Goal: Task Accomplishment & Management: Use online tool/utility

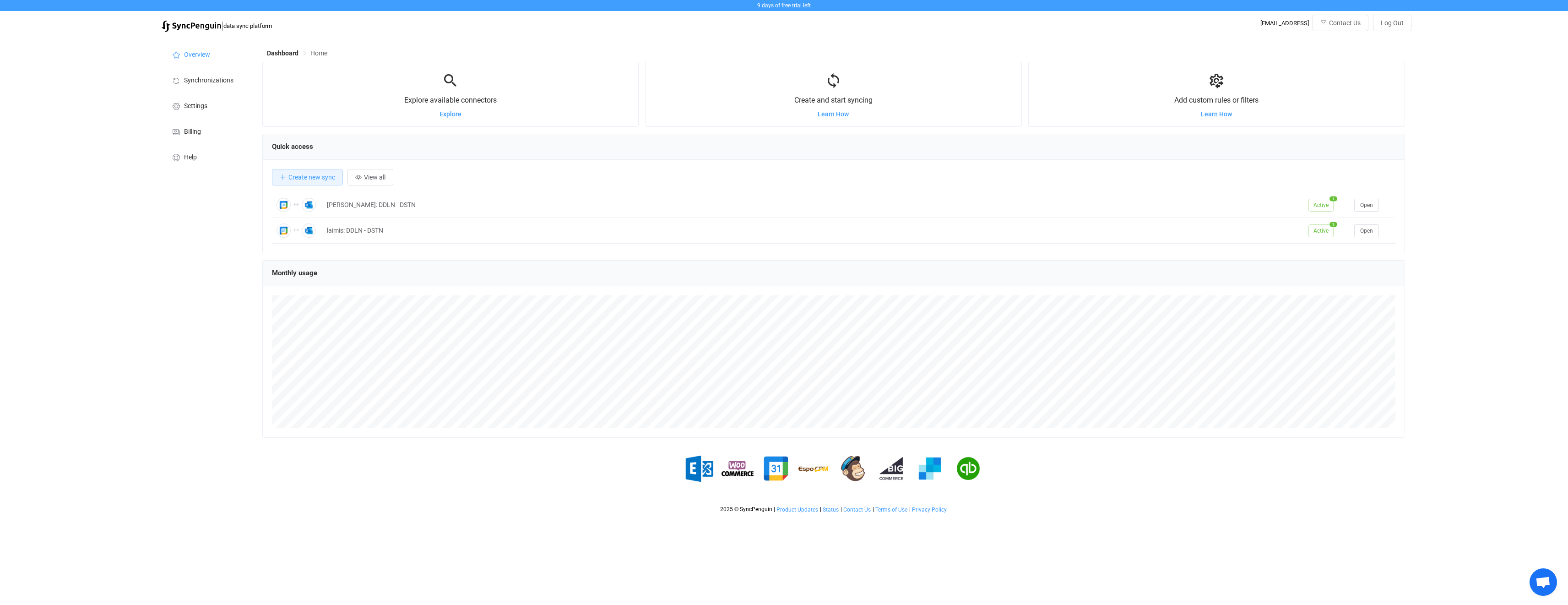
scroll to position [178, 1143]
click at [446, 234] on div "laimis: DDLN - DSTN" at bounding box center [813, 230] width 982 height 10
click at [1366, 232] on span "Open" at bounding box center [1367, 231] width 13 height 7
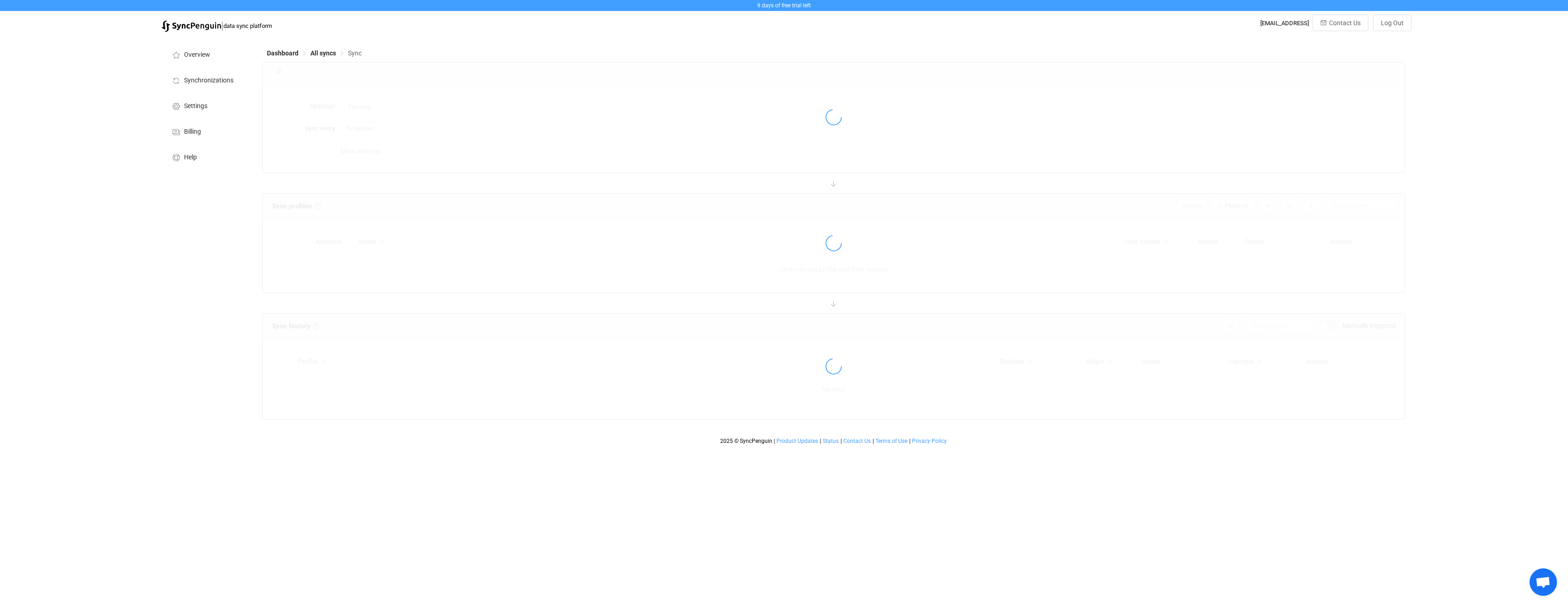
type input "12 hours"
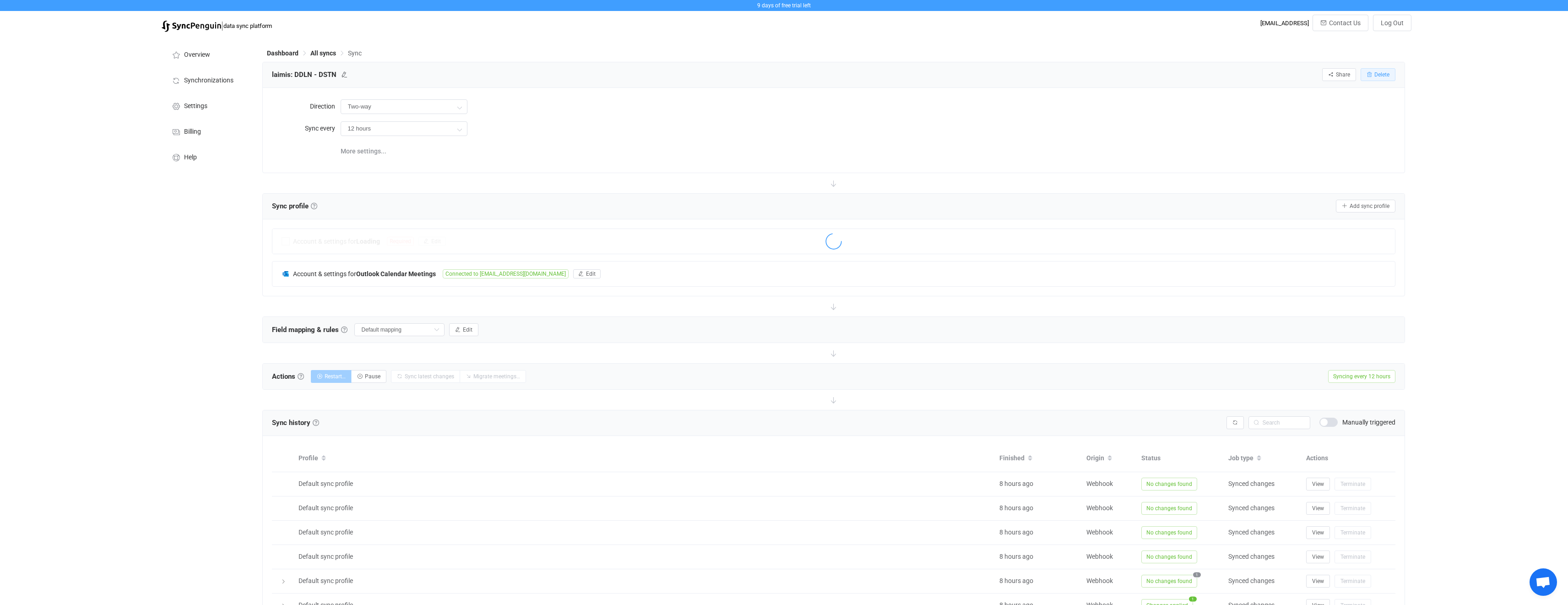
click at [1380, 71] on button "Delete" at bounding box center [1377, 74] width 35 height 13
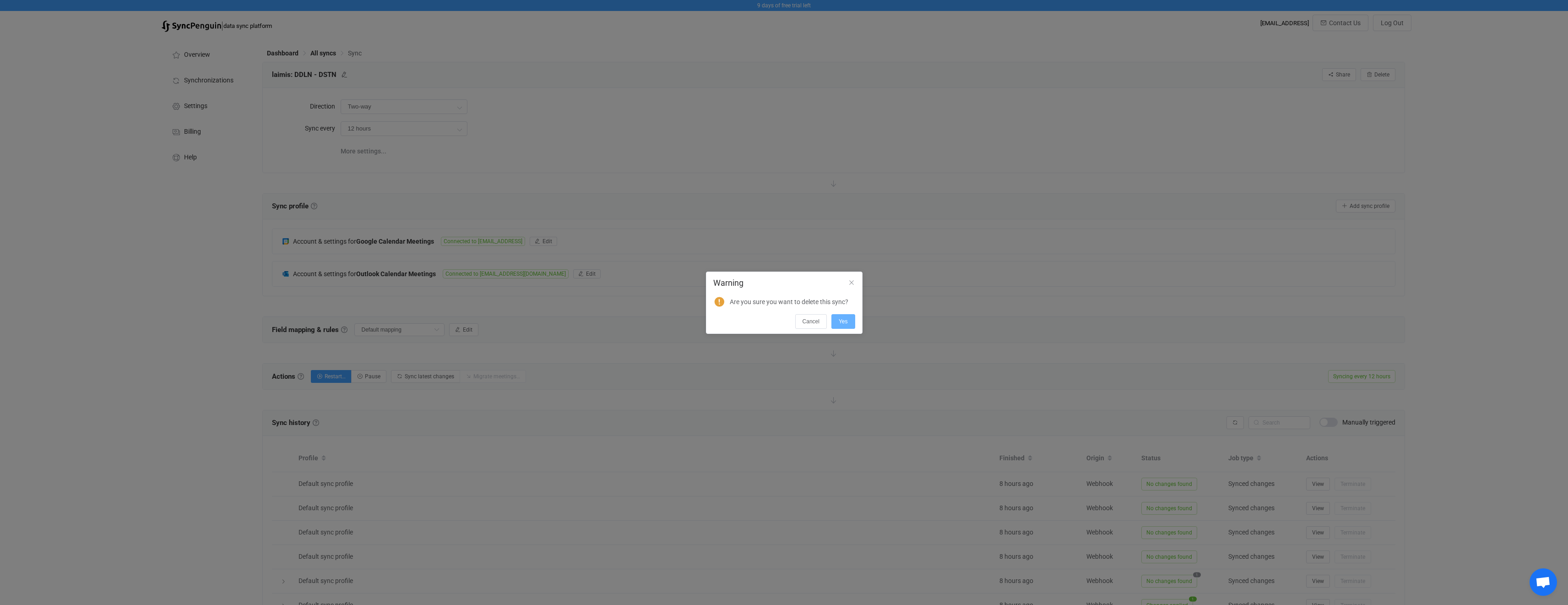
click at [844, 324] on span "Yes" at bounding box center [843, 321] width 9 height 7
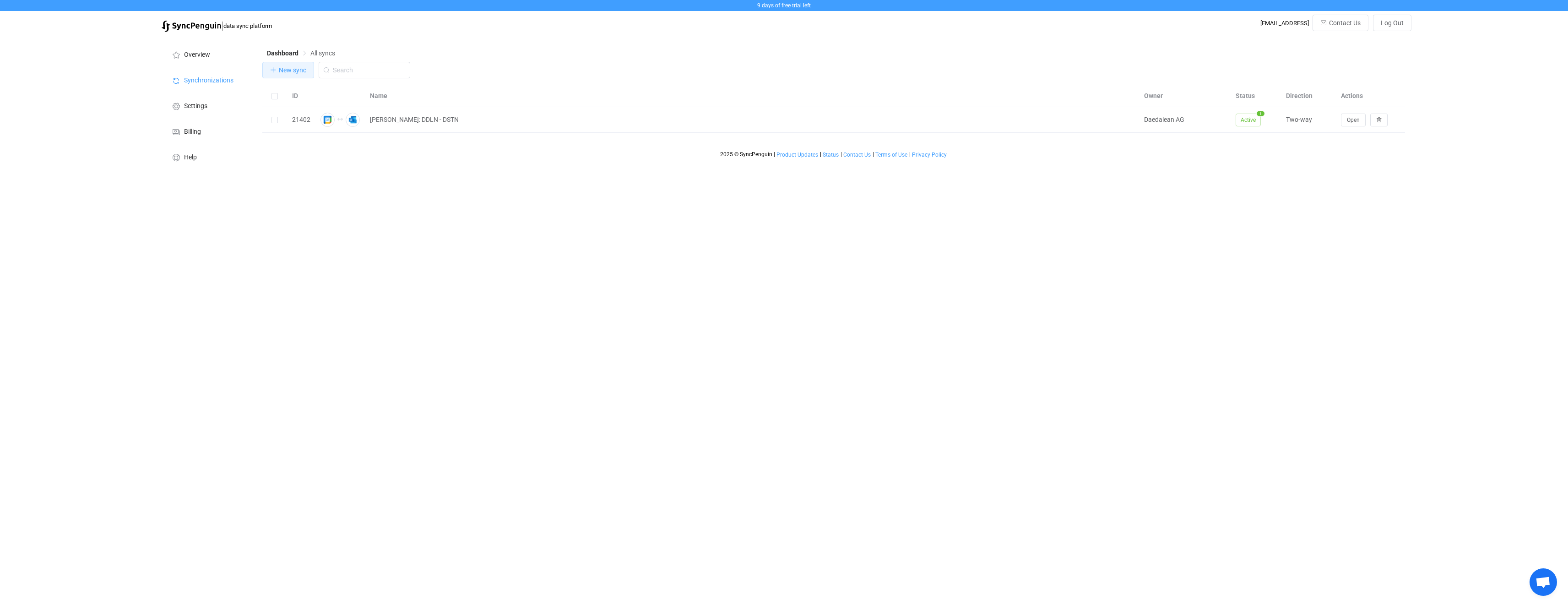
click at [285, 66] on button "New sync" at bounding box center [288, 70] width 52 height 16
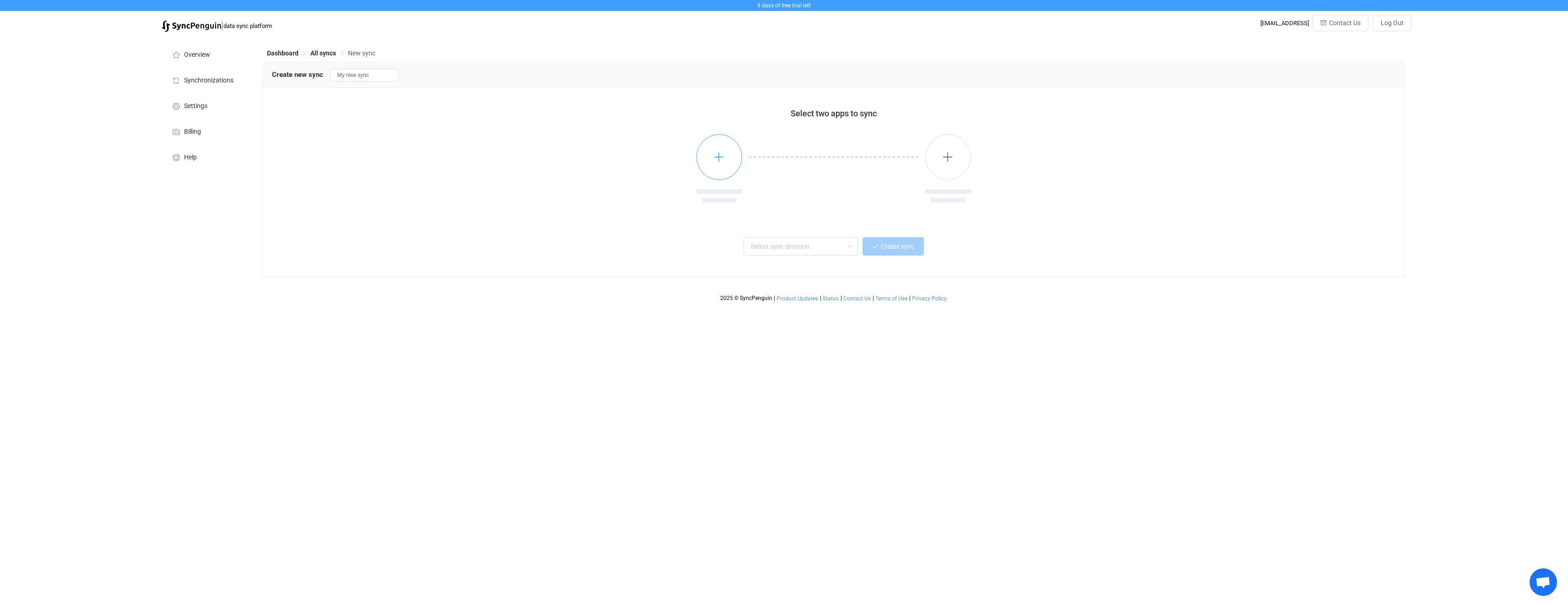
click at [715, 159] on icon "button" at bounding box center [719, 156] width 12 height 12
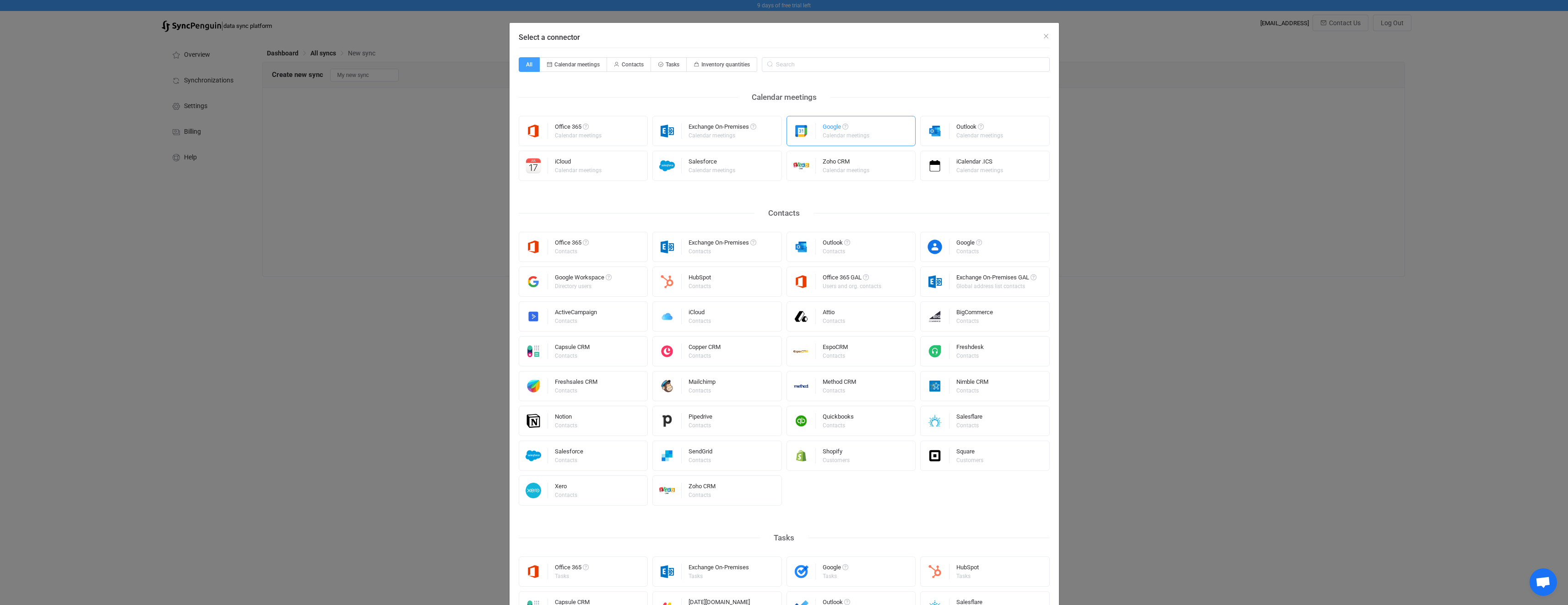
click at [839, 145] on div "Google Calendar meetings" at bounding box center [851, 131] width 130 height 30
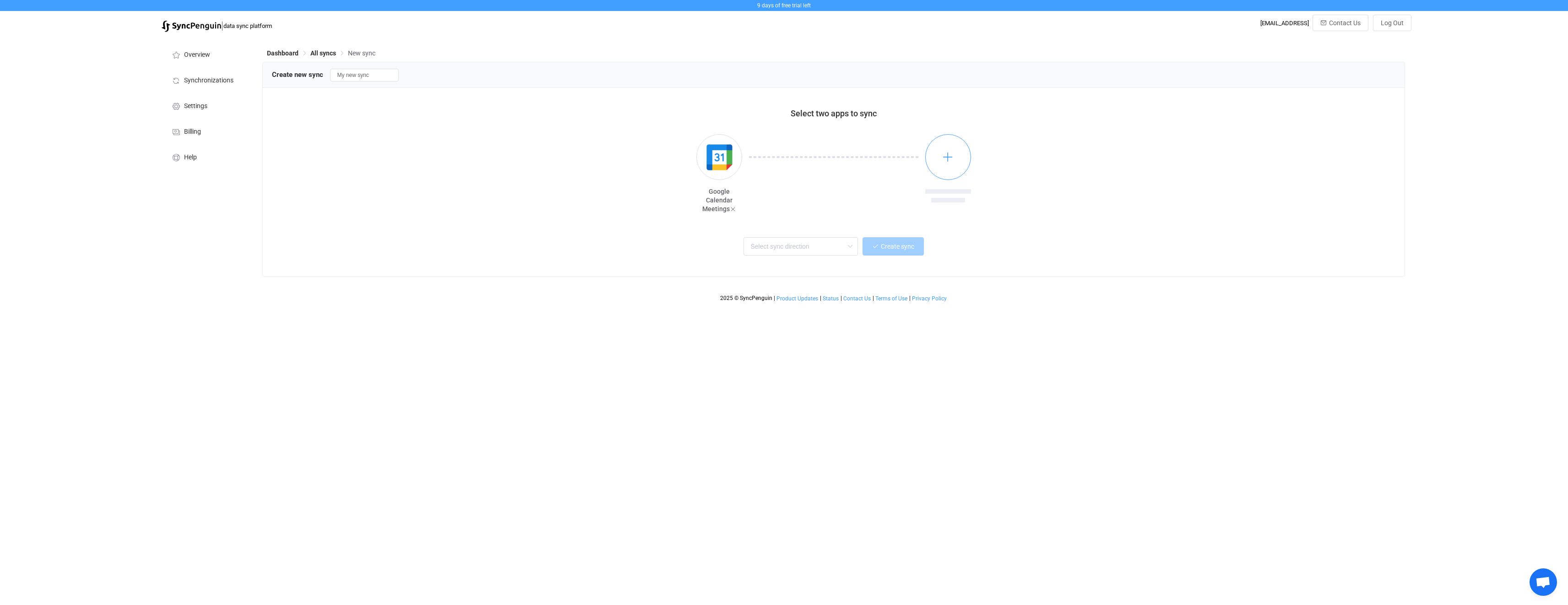
click at [933, 156] on button "button" at bounding box center [948, 156] width 46 height 46
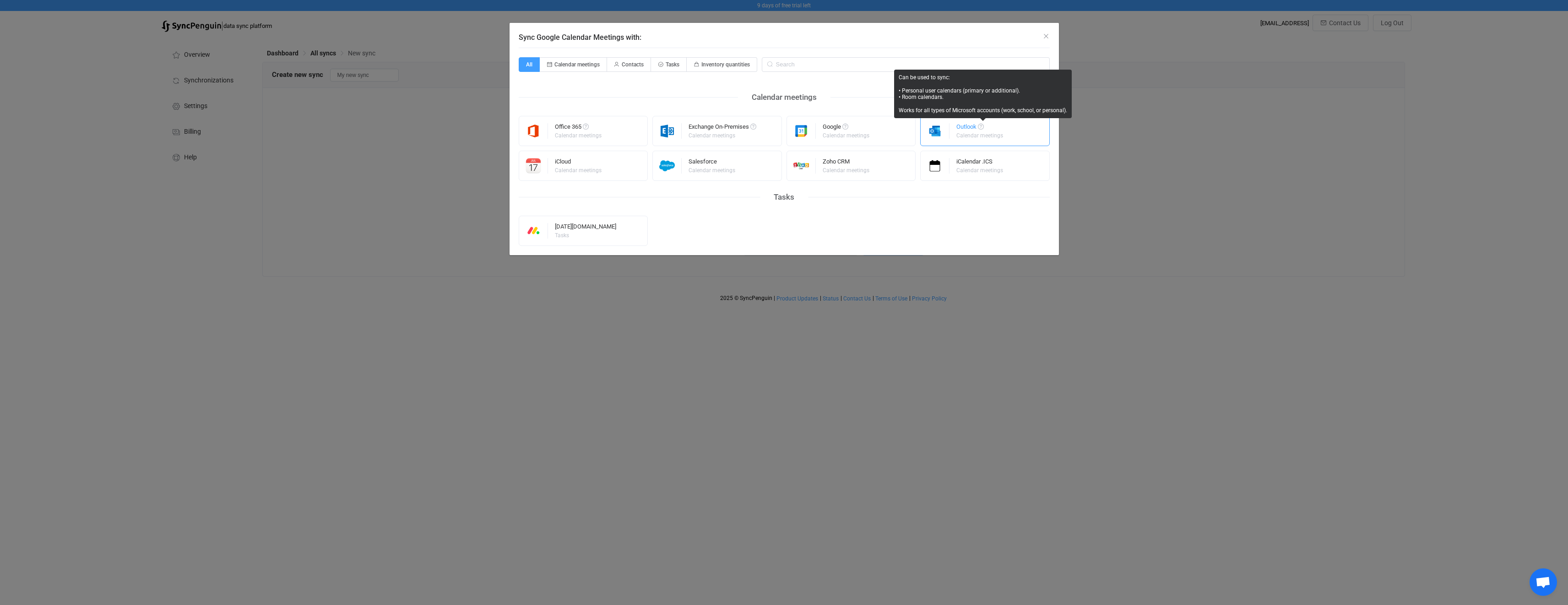
click at [980, 128] on span "Sync Google Calendar Meetings with:" at bounding box center [981, 127] width 6 height 6
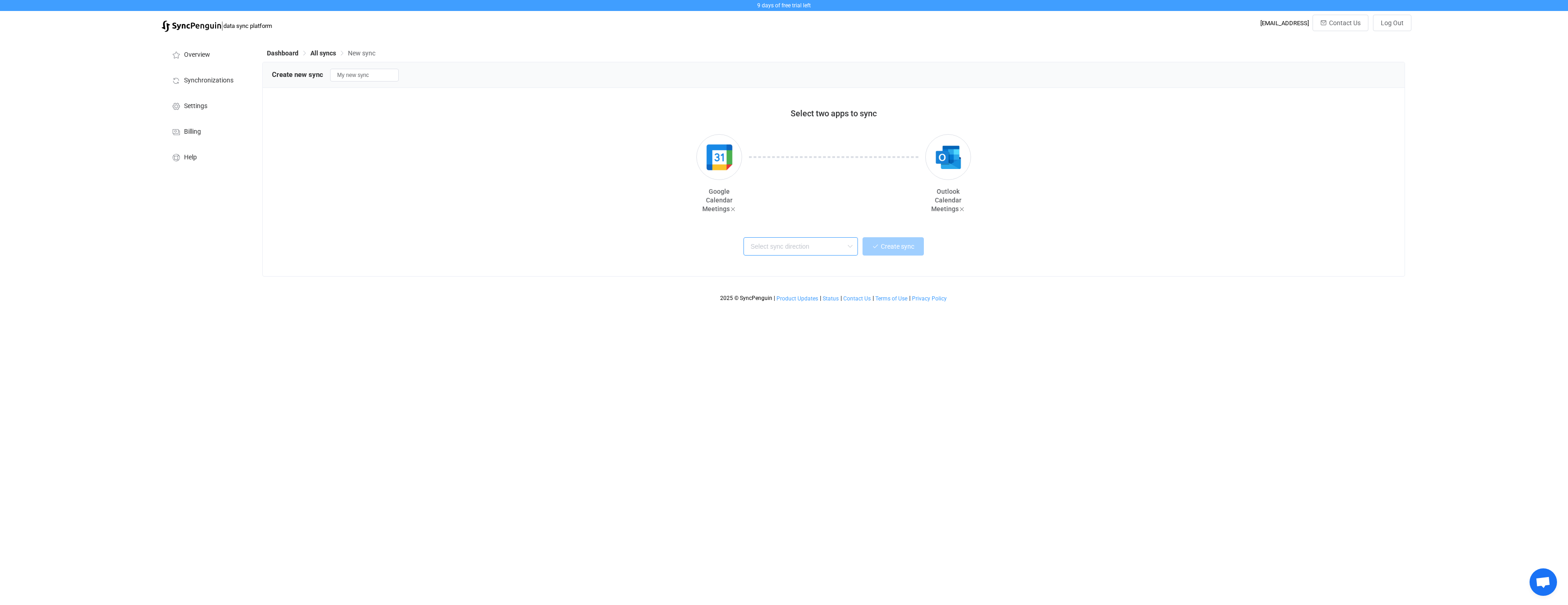
click at [785, 242] on input "text" at bounding box center [800, 247] width 114 height 18
click at [839, 283] on div "One or multiple two-way syncs" at bounding box center [811, 281] width 119 height 10
type input "Two-way"
click at [899, 251] on button "Create sync" at bounding box center [893, 247] width 61 height 18
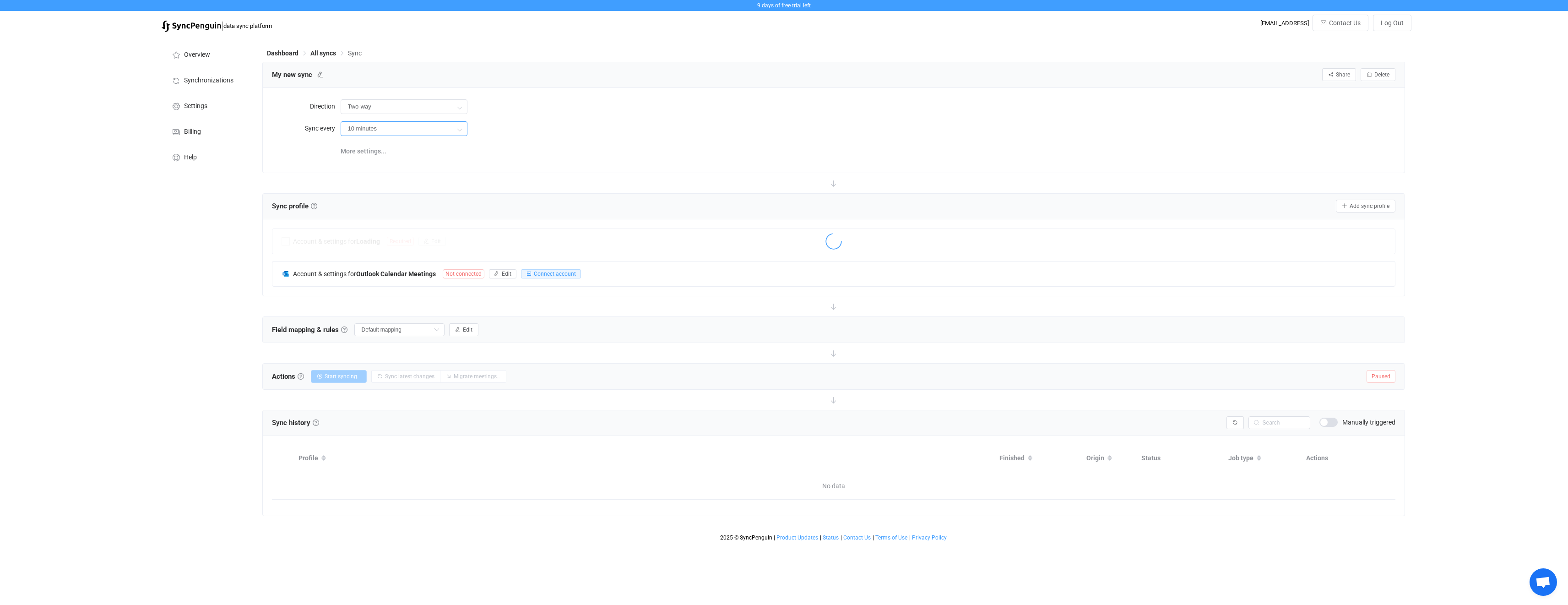
click at [408, 124] on input "10 minutes" at bounding box center [404, 128] width 127 height 15
click at [405, 130] on input "10 minutes" at bounding box center [404, 128] width 127 height 15
click at [455, 129] on icon at bounding box center [459, 129] width 12 height 18
click at [396, 192] on li "2 hours" at bounding box center [407, 197] width 133 height 16
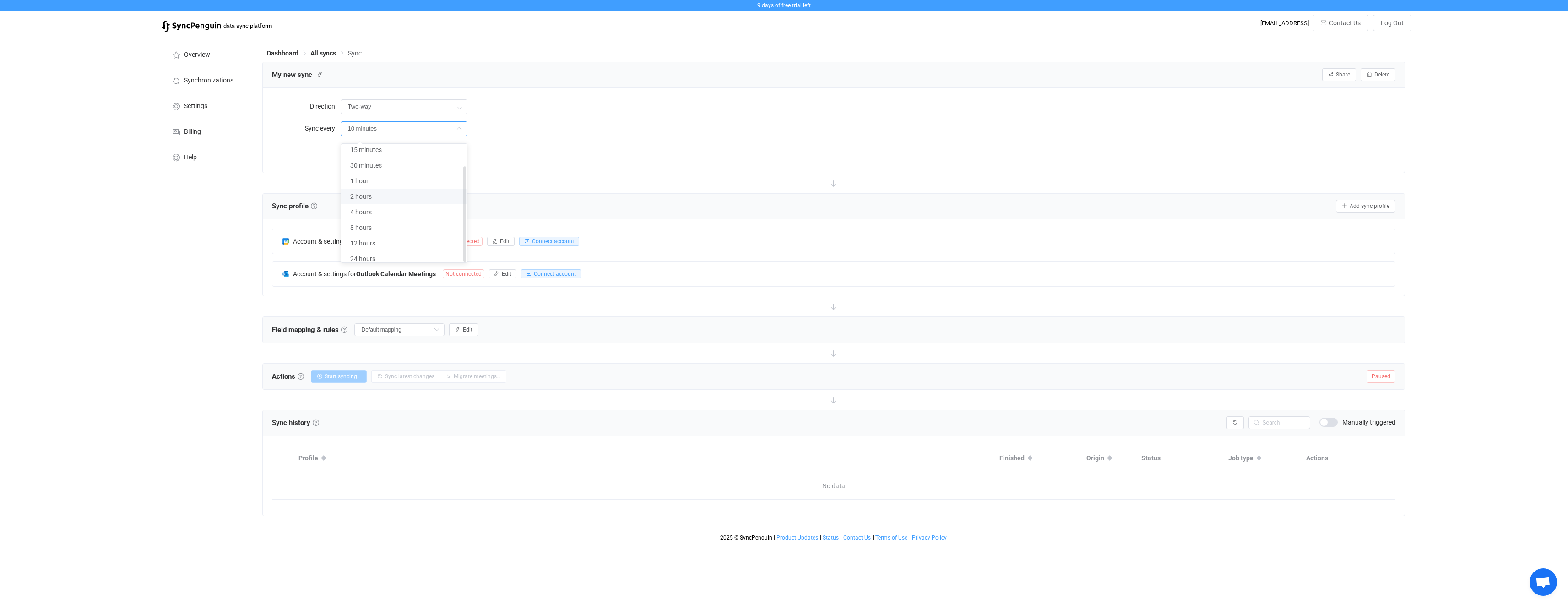
type input "2 hours"
click at [609, 152] on div "More settings..." at bounding box center [868, 150] width 1055 height 19
click at [505, 242] on span "Edit" at bounding box center [505, 241] width 10 height 7
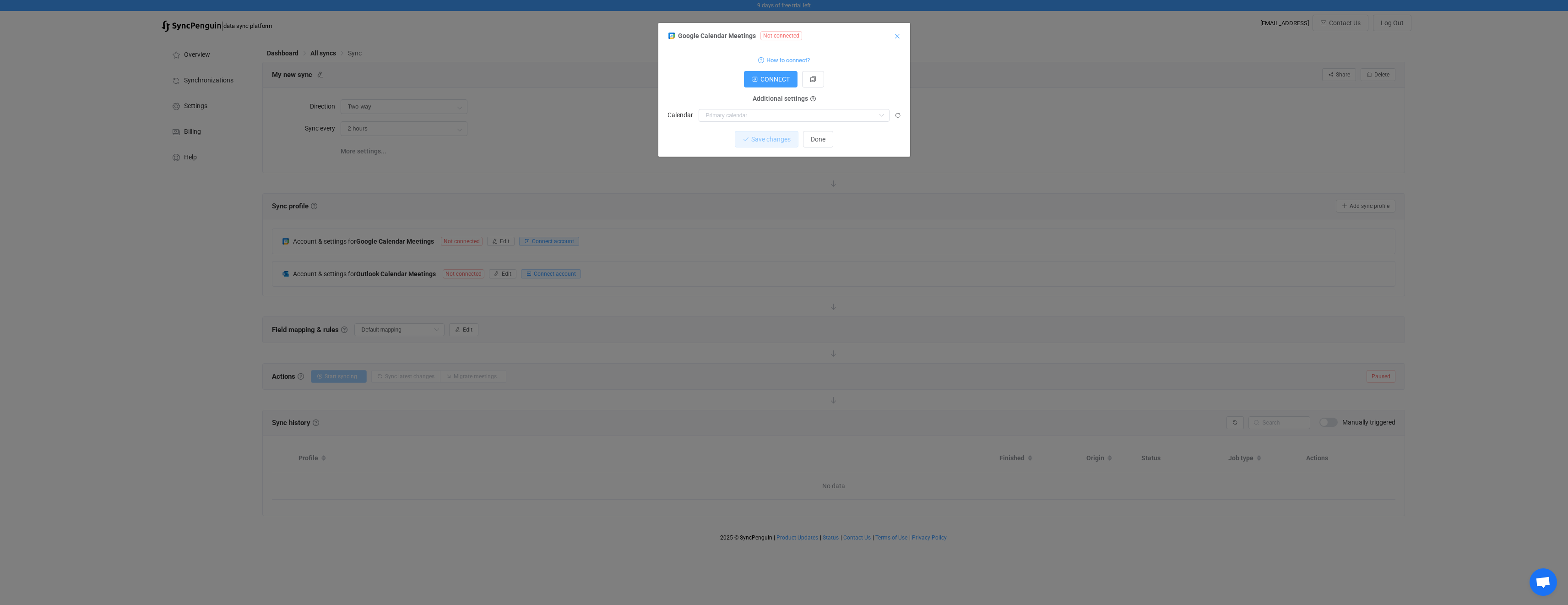
click at [898, 37] on icon "Close" at bounding box center [897, 36] width 7 height 7
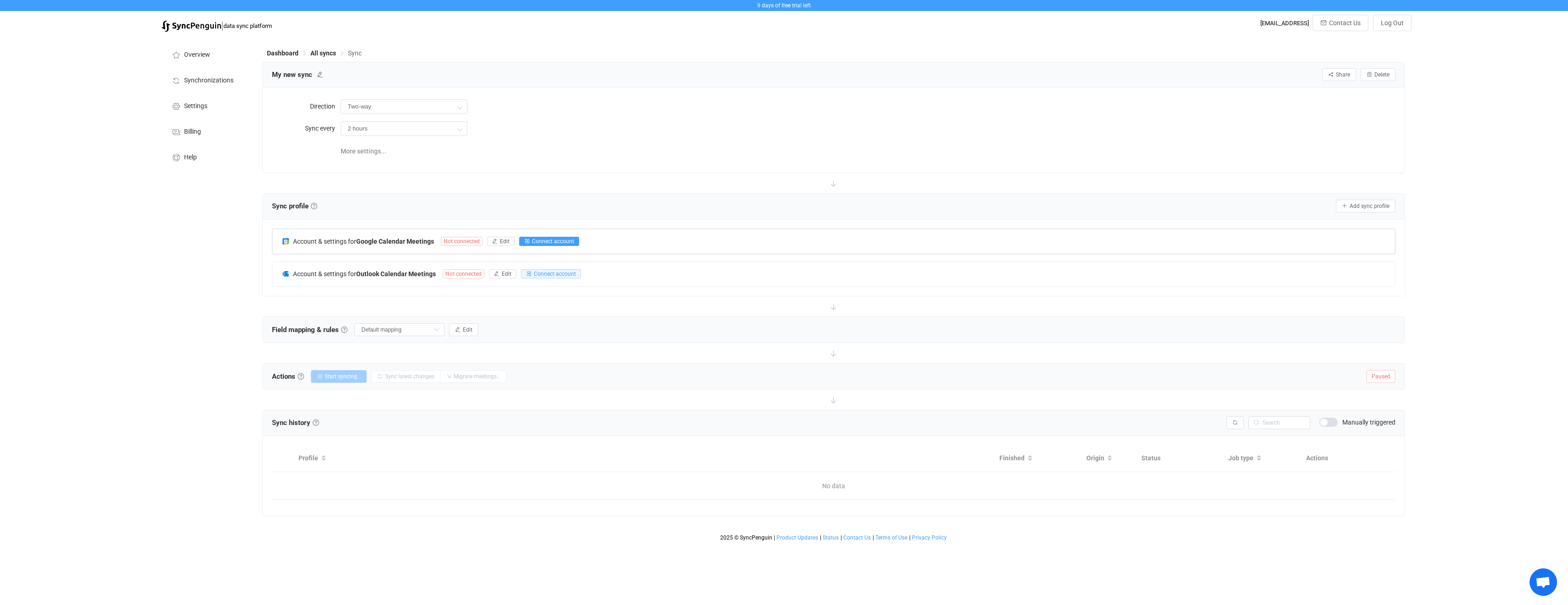
click at [569, 239] on span "Connect account" at bounding box center [553, 241] width 42 height 7
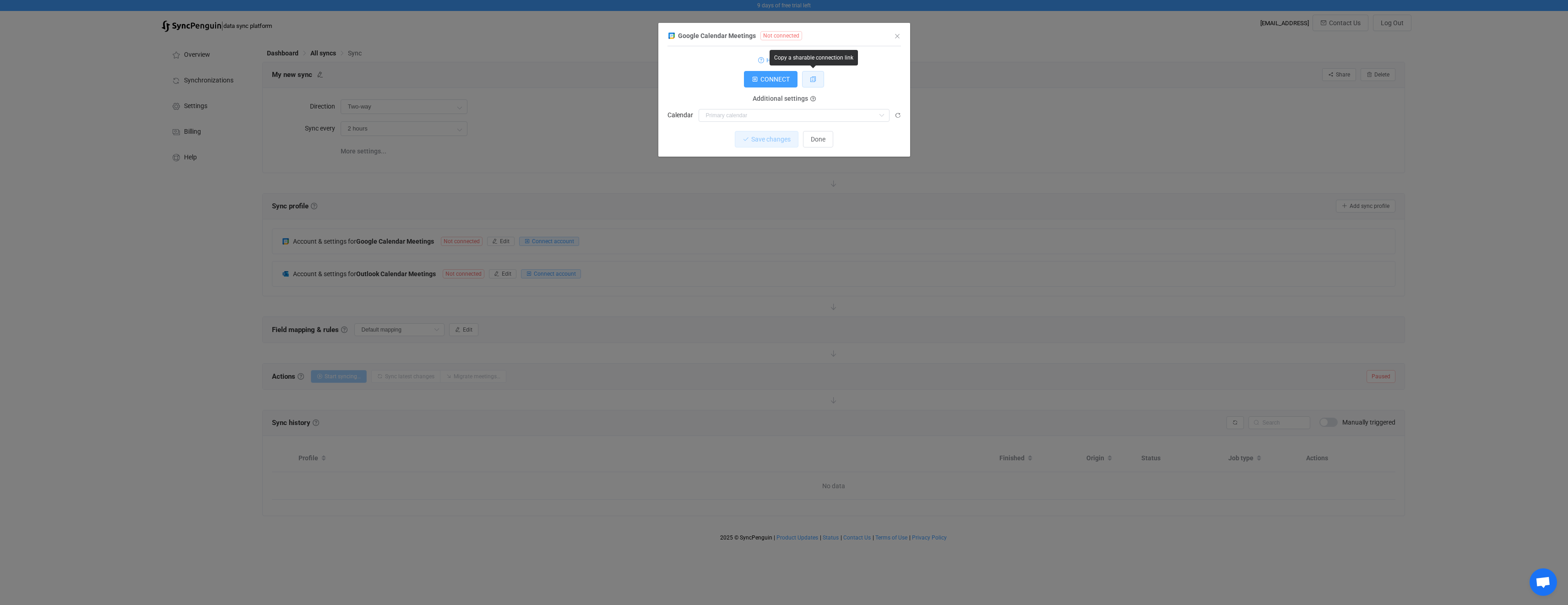
click at [813, 81] on icon "dialog" at bounding box center [813, 79] width 7 height 7
click at [807, 99] on span "Additional settings" at bounding box center [780, 99] width 55 height 7
click at [797, 99] on span "Additional settings" at bounding box center [780, 99] width 55 height 7
click at [764, 109] on input "dialog" at bounding box center [794, 115] width 191 height 13
paste input "c_188aaht5krbv2ju1mcms7fr1kguv2@resource.calendar.google.com"
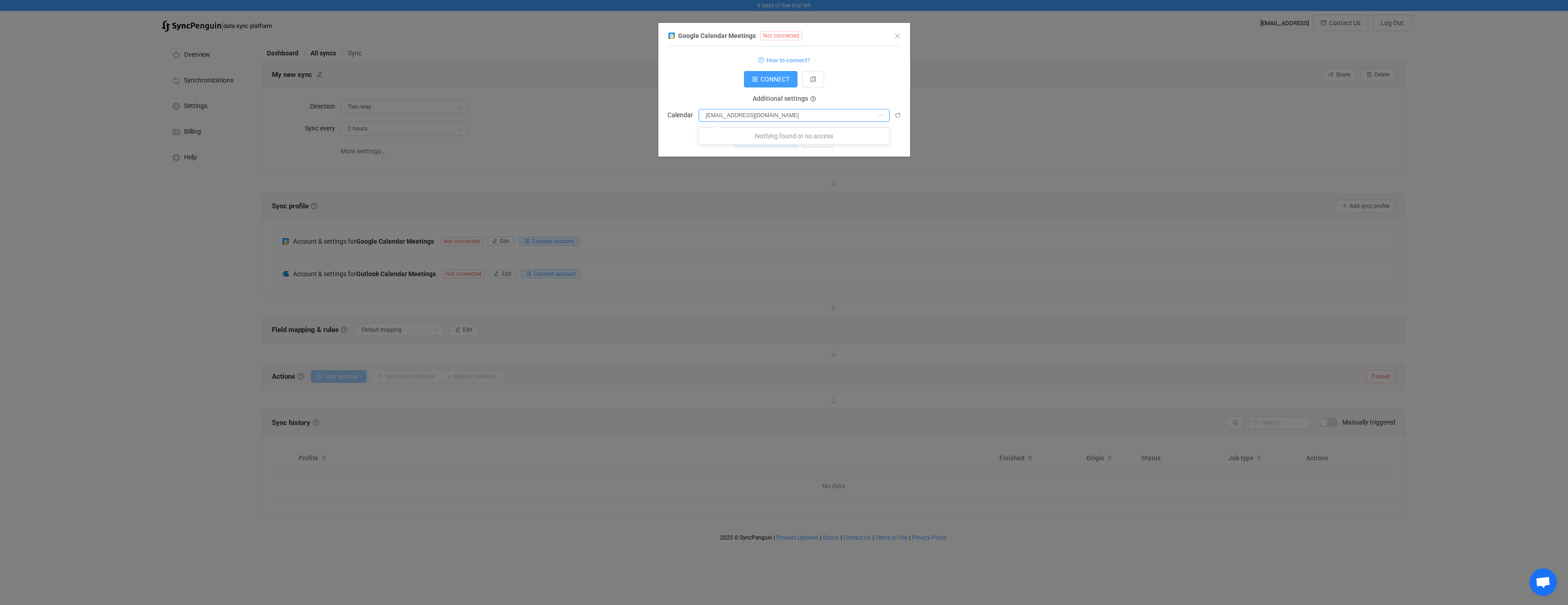
type input "c_188aaht5krbv2ju1mcms7fr1kguv2@resource.calendar.google.com"
click at [699, 86] on div "CONNECT" at bounding box center [785, 79] width 234 height 16
click at [749, 117] on input "dialog" at bounding box center [794, 115] width 191 height 13
paste input "c_188aaht5krbv2ju1mcms7fr1kguv2@resource.calendar.google.com"
type input "c_188aaht5krbv2ju1mcms7fr1kguv2@resource.calendar.google.com"
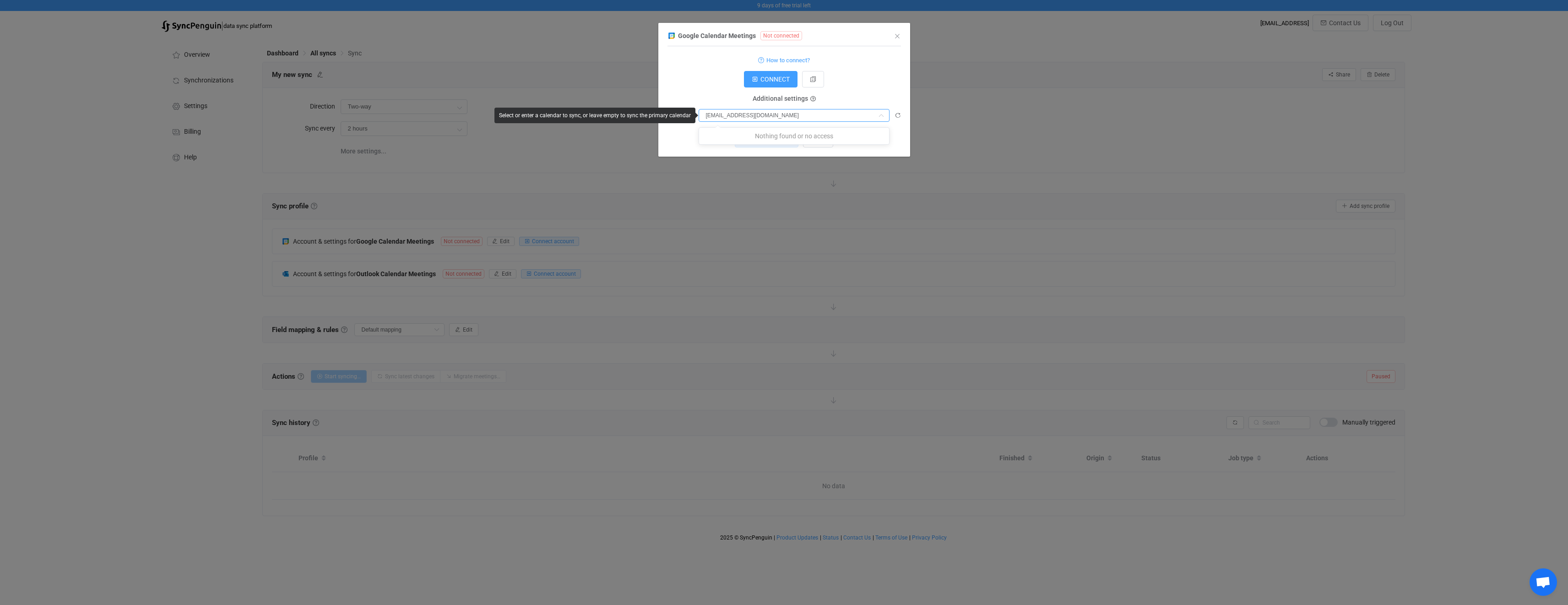
click at [843, 112] on input "c_188aaht5krbv2ju1mcms7fr1kguv2@resource.calendar.google.com" at bounding box center [794, 115] width 191 height 13
click at [772, 78] on span "CONNECT" at bounding box center [775, 79] width 29 height 7
click at [780, 115] on input "dialog" at bounding box center [794, 115] width 191 height 13
paste input "c_188aaht5krbv2ju1mcms7fr1kguv2@resource.calendar.google.com"
type input "c_188aaht5krbv2ju1mcms7fr1kguv2@resource.calendar.google.com"
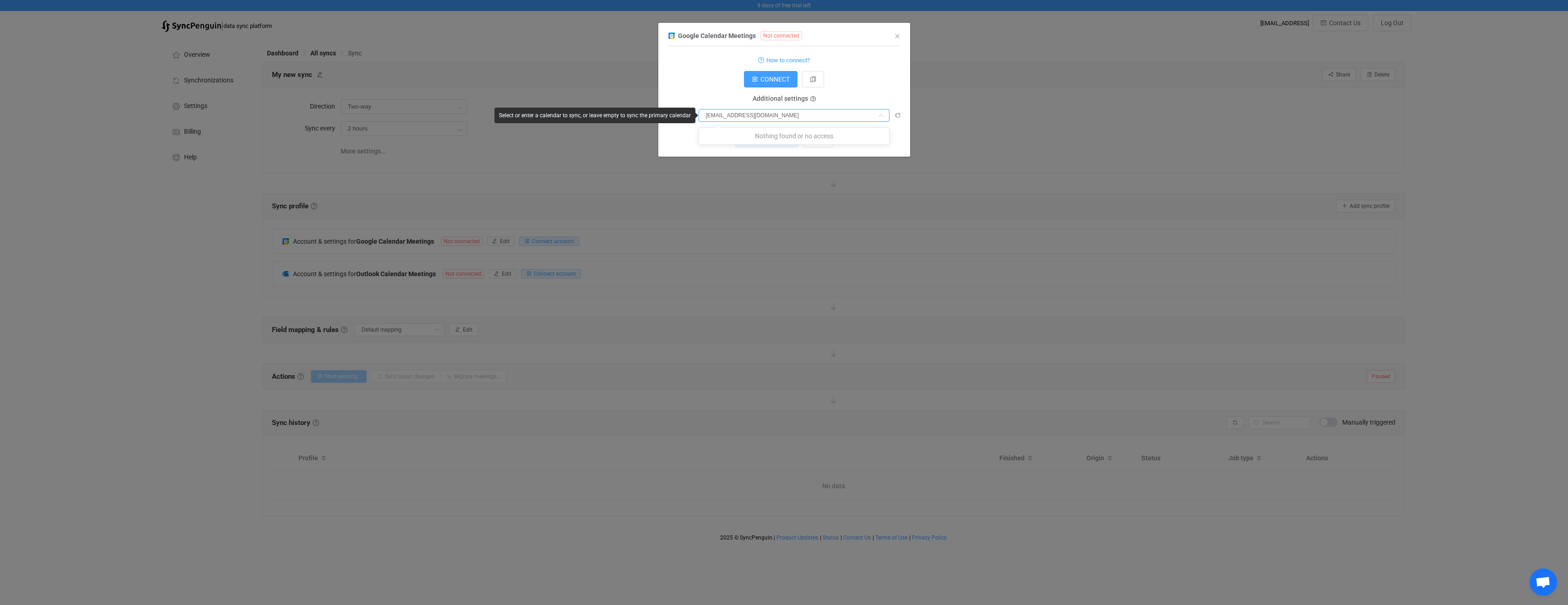
click at [879, 114] on icon "dialog" at bounding box center [881, 115] width 12 height 13
click at [768, 82] on span "CONNECT" at bounding box center [775, 79] width 29 height 7
click at [809, 113] on input "dialog" at bounding box center [794, 115] width 191 height 13
paste input "c_188aaht5krbv2ju1mcms7fr1kguv2@resource.calendar.google.com"
type input "c_188aaht5krbv2ju1mcms7fr1kguv2@resource.calendar.google.com"
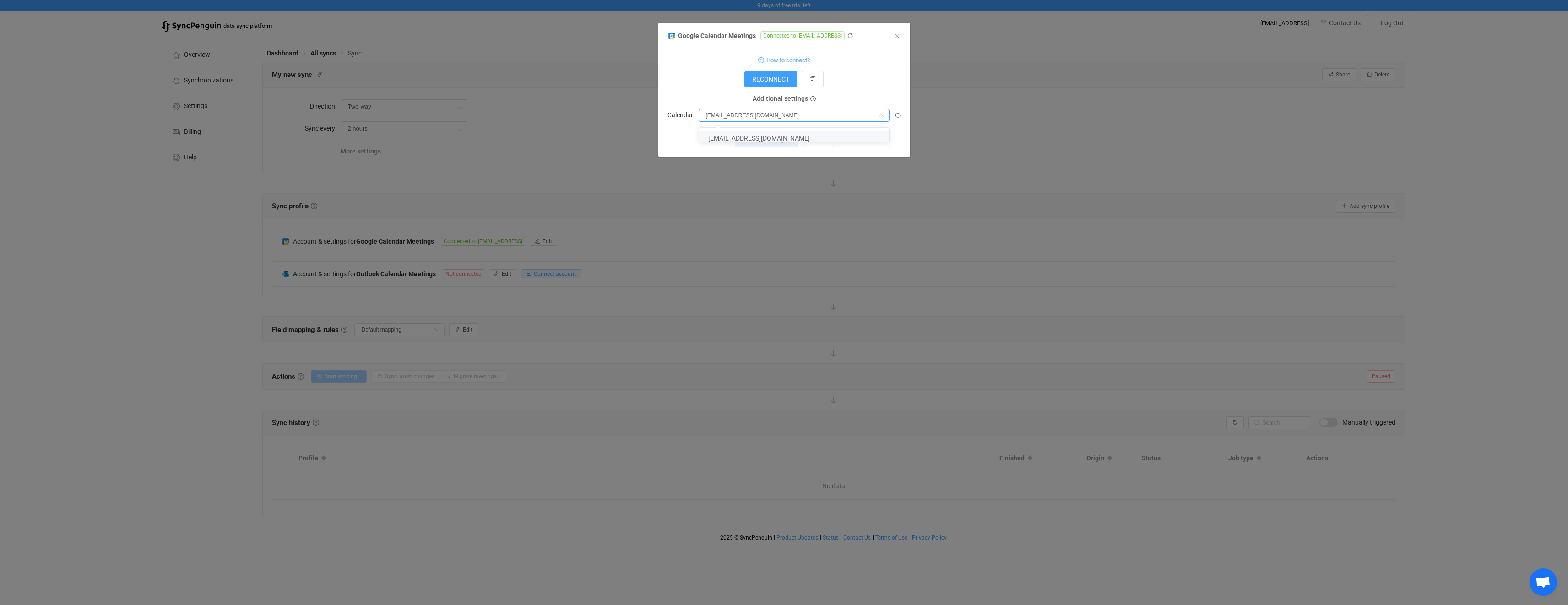
click at [808, 140] on span "c_188aaht5krbv2ju1mcms7fr1kguv2@resource.calendar.google.com" at bounding box center [759, 138] width 102 height 7
click at [769, 143] on button "Save changes" at bounding box center [758, 139] width 64 height 16
click at [706, 210] on div "Google Calendar Meetings Connected to laimis@daedalean.ai 1 { { "refreshToken":…" at bounding box center [784, 302] width 1568 height 605
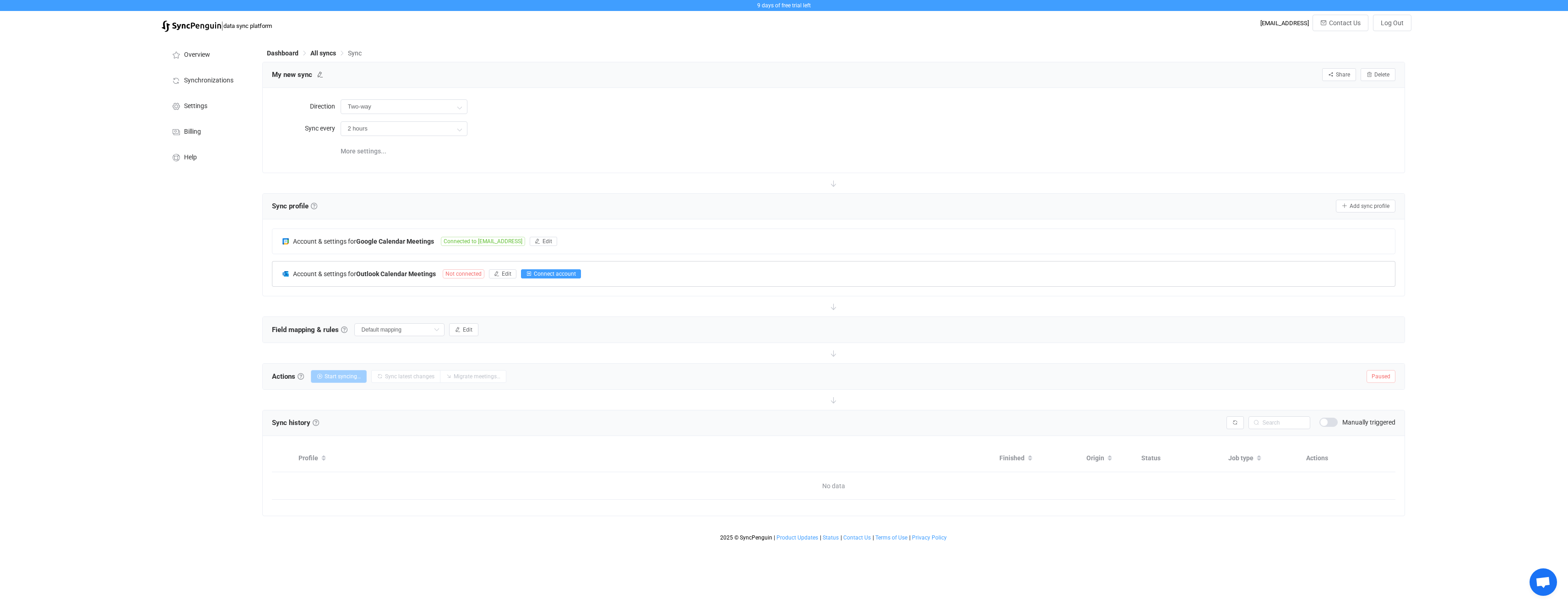
click at [542, 278] on button "Connect account" at bounding box center [551, 273] width 60 height 9
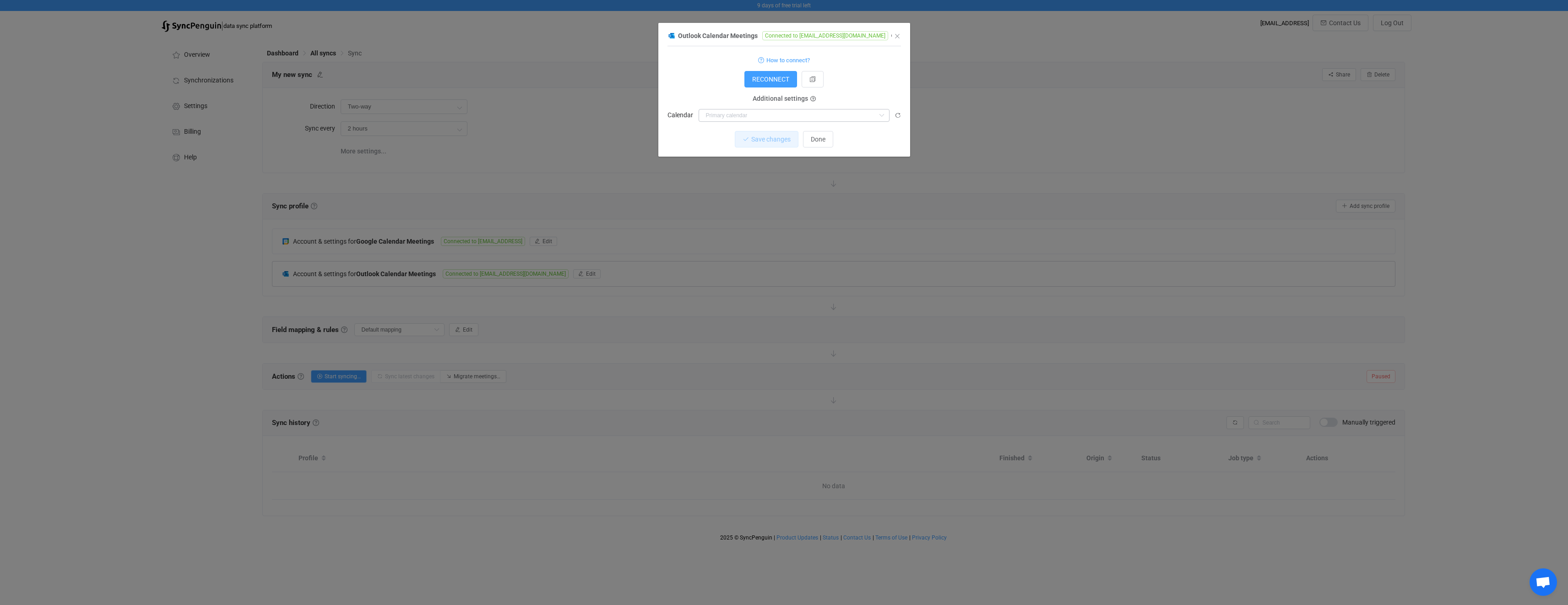
click at [886, 117] on icon "dialog" at bounding box center [881, 115] width 12 height 13
click at [843, 112] on input "dialog" at bounding box center [794, 115] width 191 height 13
type input "[EMAIL_ADDRESS][DOMAIN_NAME]"
click at [886, 88] on form "How to connect? Connection type Using the SyncPenguin Entra ID app registration…" at bounding box center [785, 88] width 234 height 68
click at [849, 120] on input "dialog" at bounding box center [794, 115] width 191 height 13
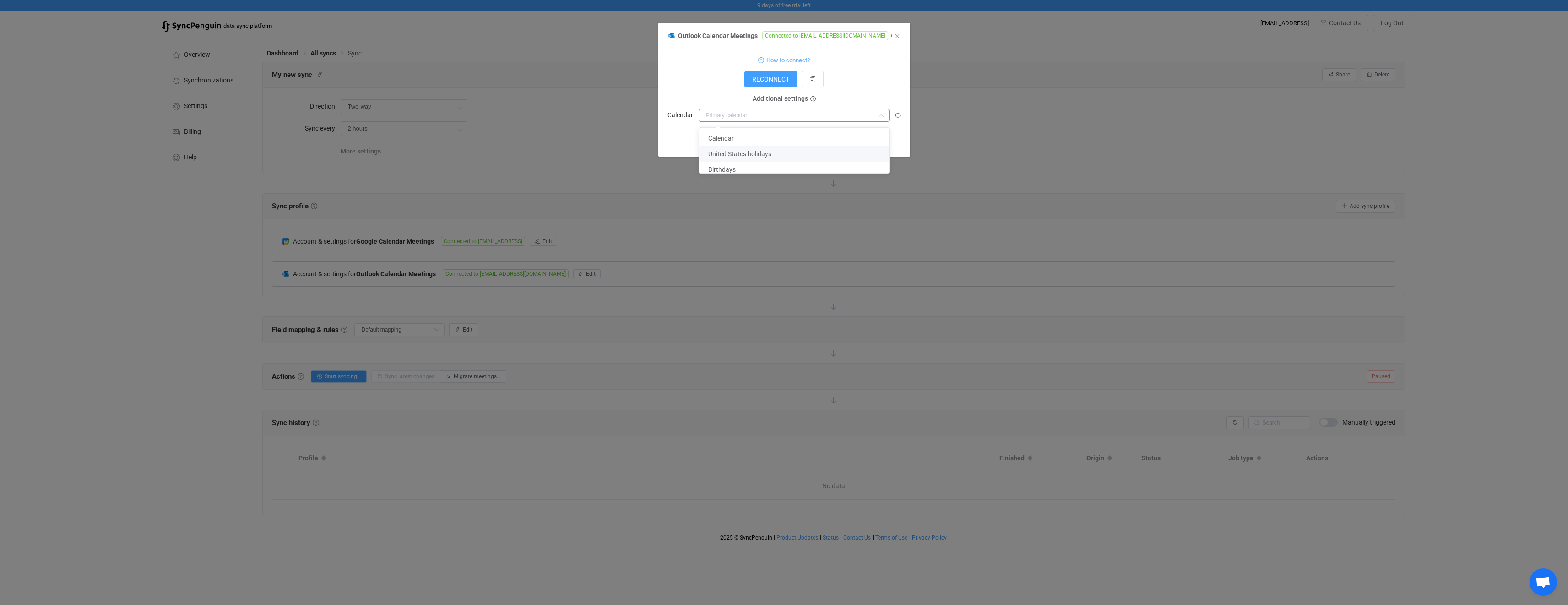
click at [677, 147] on div "Save changes Done" at bounding box center [785, 139] width 234 height 16
click at [748, 113] on input "dialog" at bounding box center [794, 115] width 191 height 13
click at [679, 82] on div "RECONNECT" at bounding box center [785, 79] width 234 height 16
click at [769, 80] on span "RECONNECT" at bounding box center [771, 79] width 37 height 7
click at [743, 115] on input "dialog" at bounding box center [794, 115] width 191 height 13
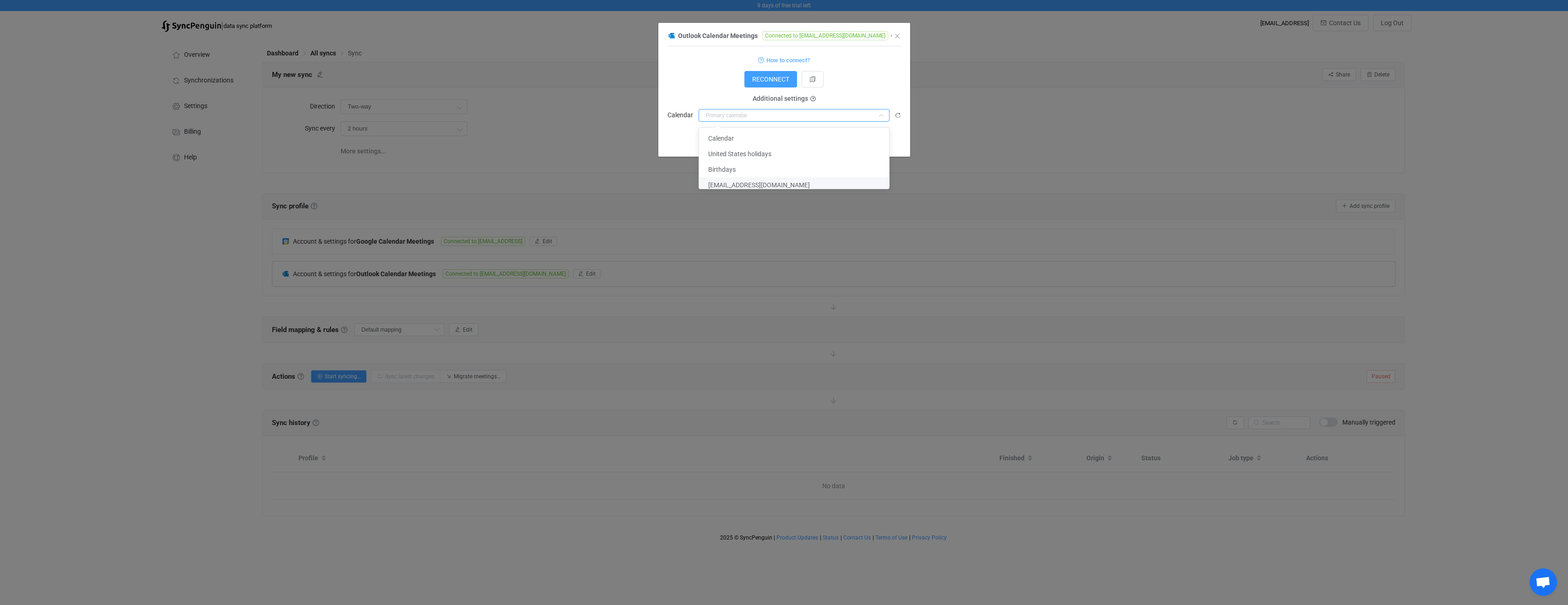
click at [749, 186] on span "[EMAIL_ADDRESS][DOMAIN_NAME]" at bounding box center [759, 185] width 102 height 7
type input "[EMAIL_ADDRESS][DOMAIN_NAME]"
click at [761, 143] on button "Save changes" at bounding box center [758, 139] width 64 height 16
click at [897, 36] on icon "Close" at bounding box center [897, 36] width 7 height 7
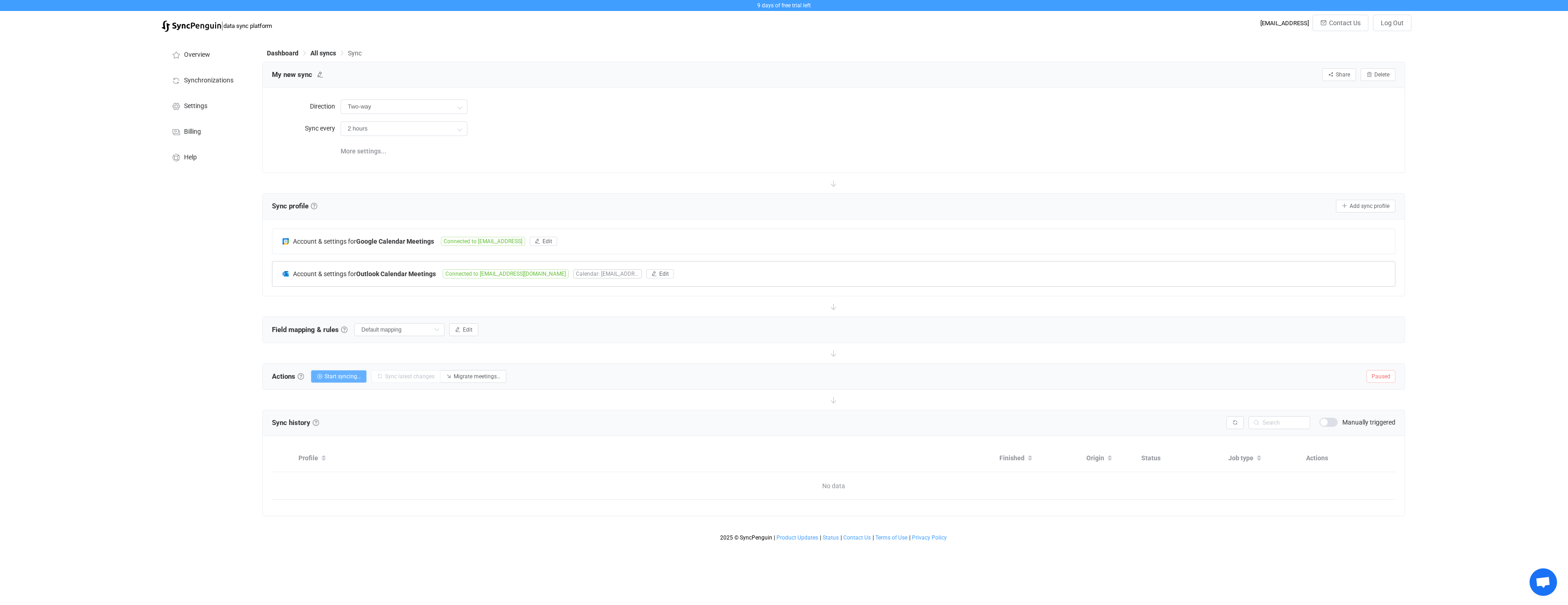
click at [350, 379] on span "Start syncing…" at bounding box center [342, 376] width 36 height 7
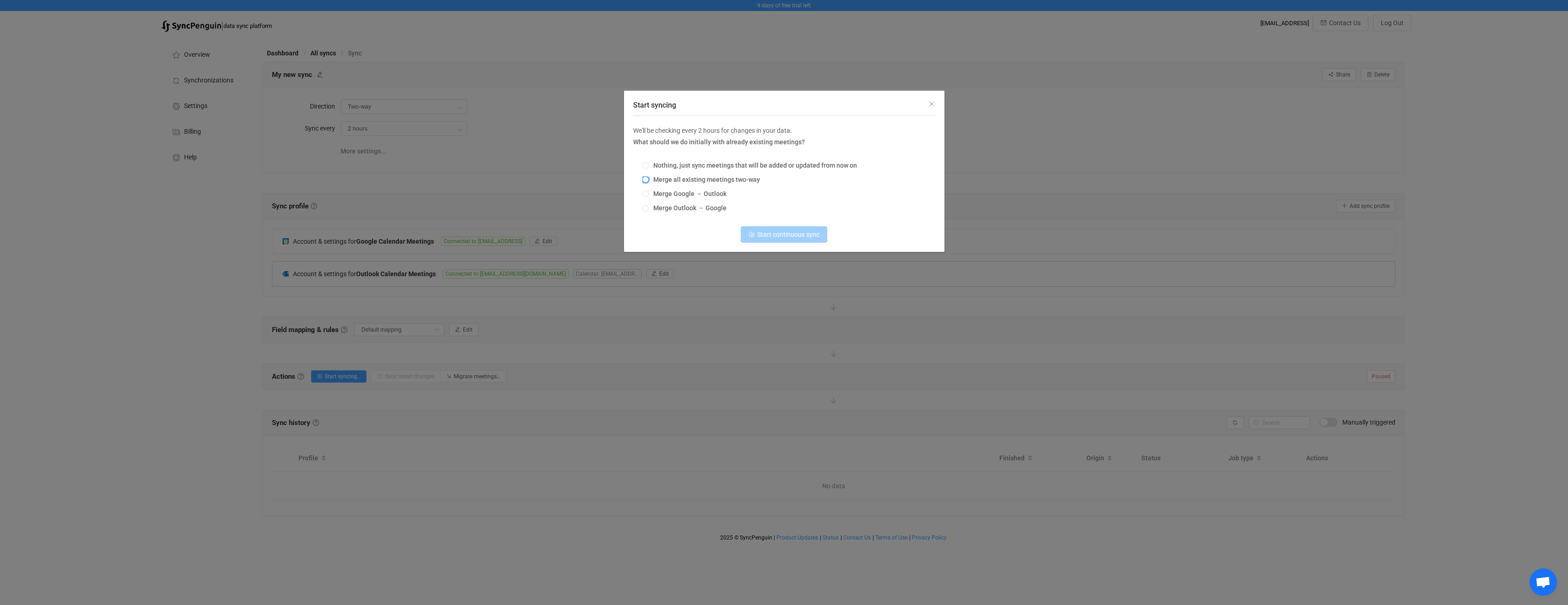
click at [646, 178] on span "Start syncing" at bounding box center [645, 180] width 7 height 7
click at [646, 178] on input "Merge all existing meetings two-way" at bounding box center [645, 180] width 7 height 7
radio input "true"
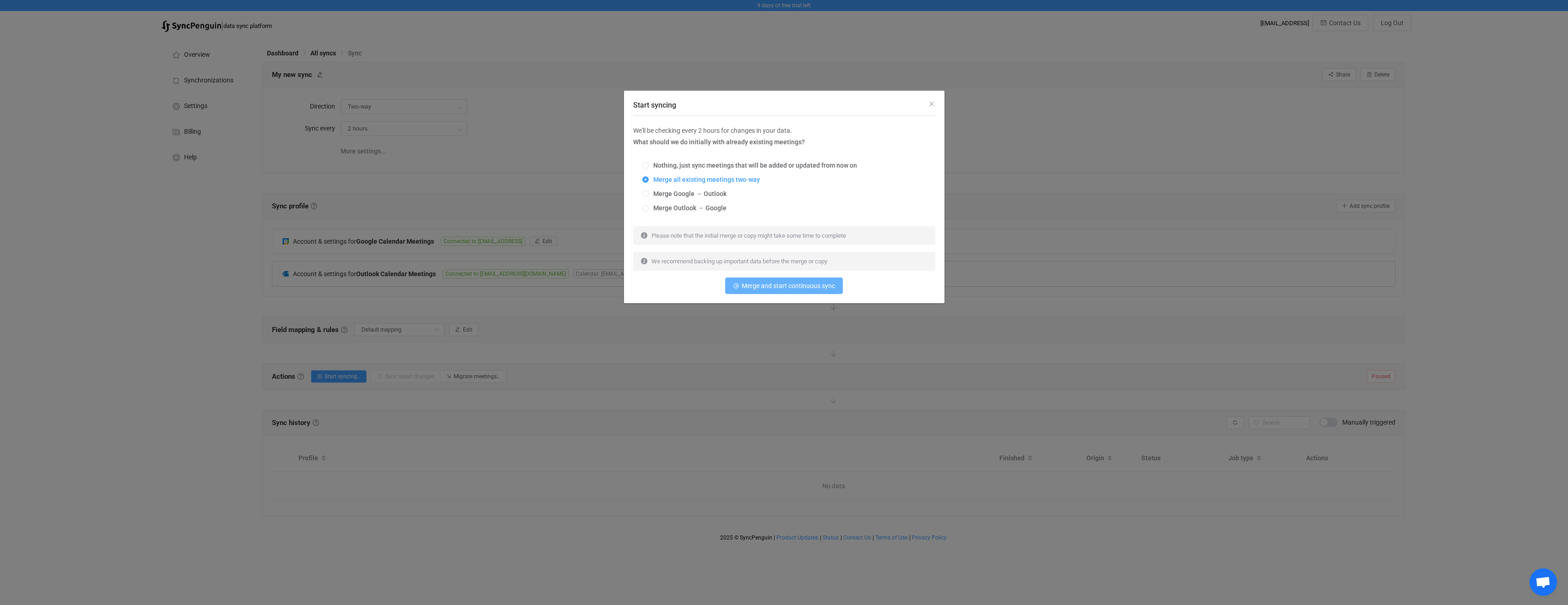
click at [783, 288] on span "Merge and start continuous sync" at bounding box center [788, 285] width 93 height 7
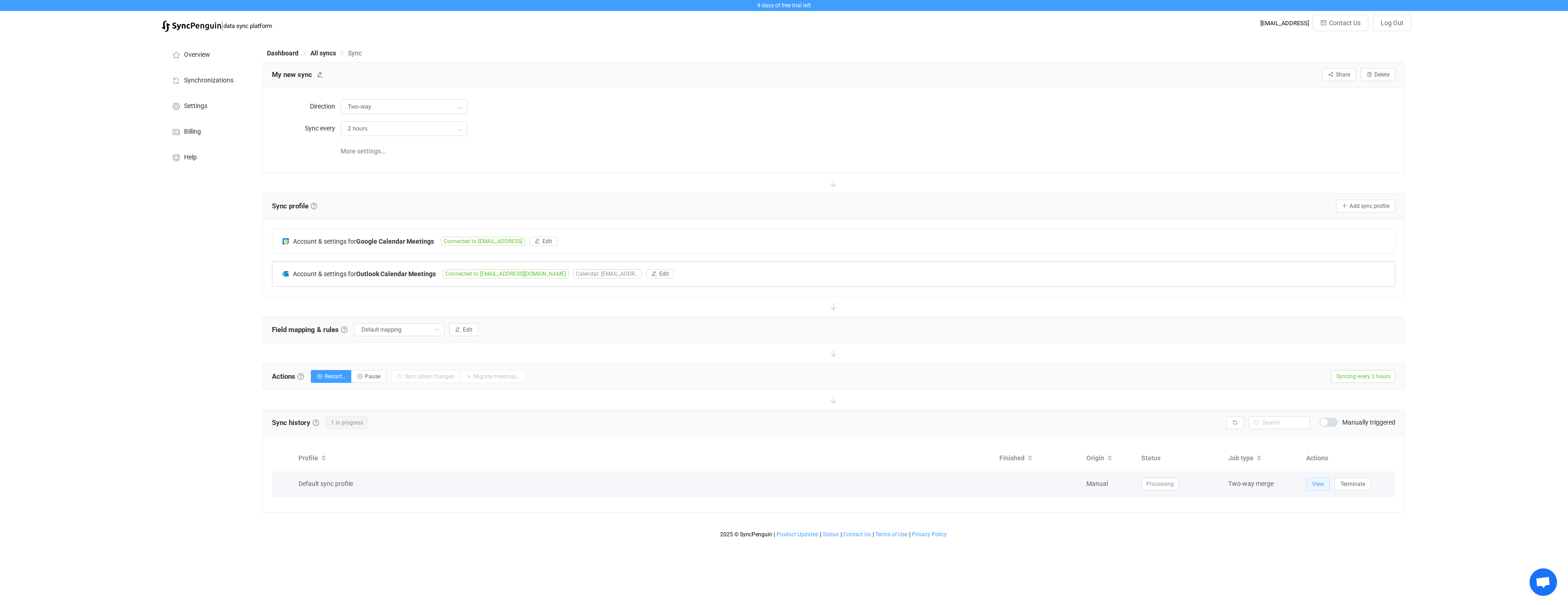
click at [1317, 488] on button "View" at bounding box center [1318, 483] width 24 height 13
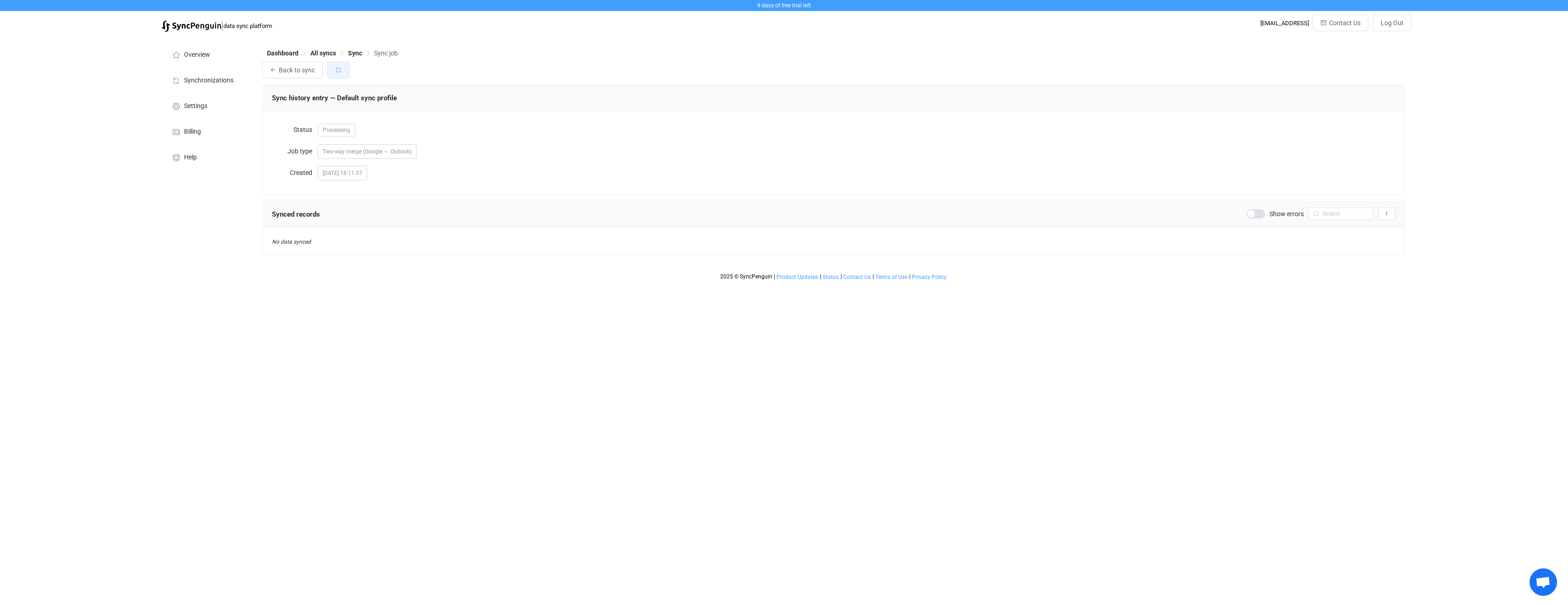
click at [337, 68] on icon "button" at bounding box center [338, 70] width 7 height 7
click at [356, 56] on span "Sync" at bounding box center [355, 53] width 14 height 7
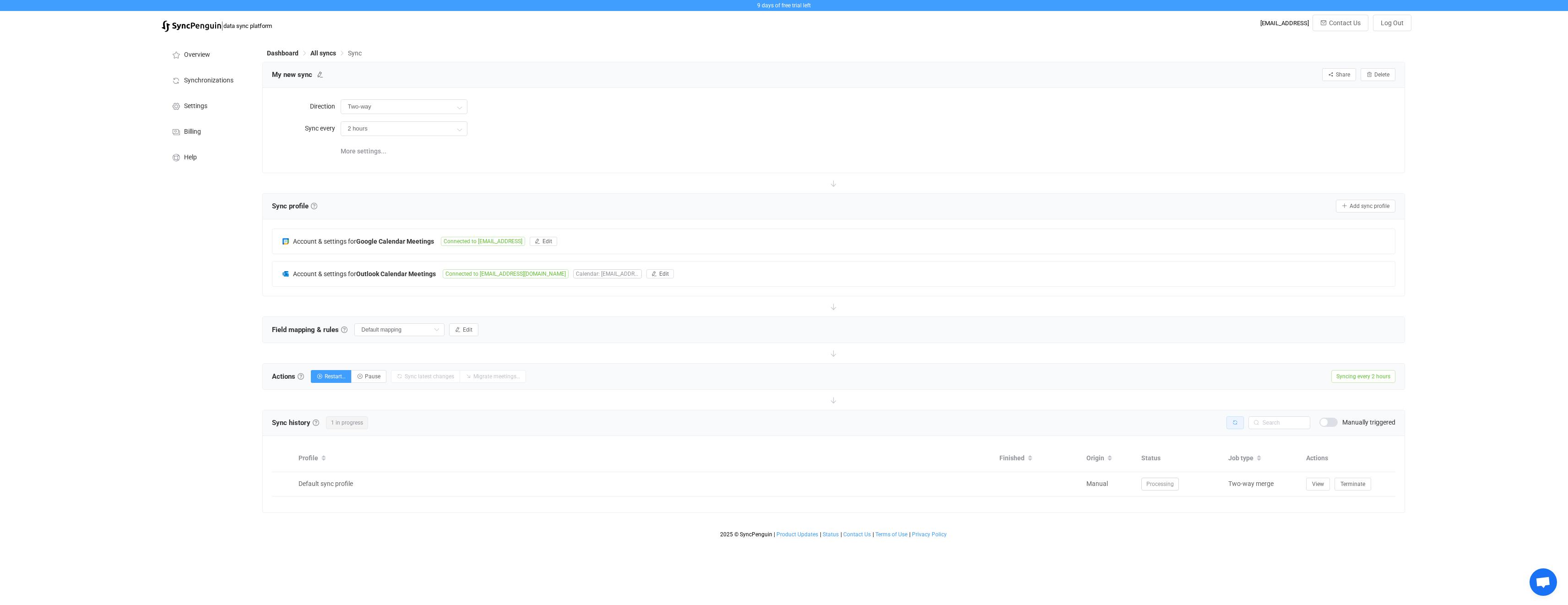
click at [1233, 425] on button "button" at bounding box center [1235, 422] width 18 height 13
click at [1233, 425] on button "button" at bounding box center [1235, 422] width 18 height 13
click at [1316, 487] on span "View" at bounding box center [1318, 484] width 12 height 7
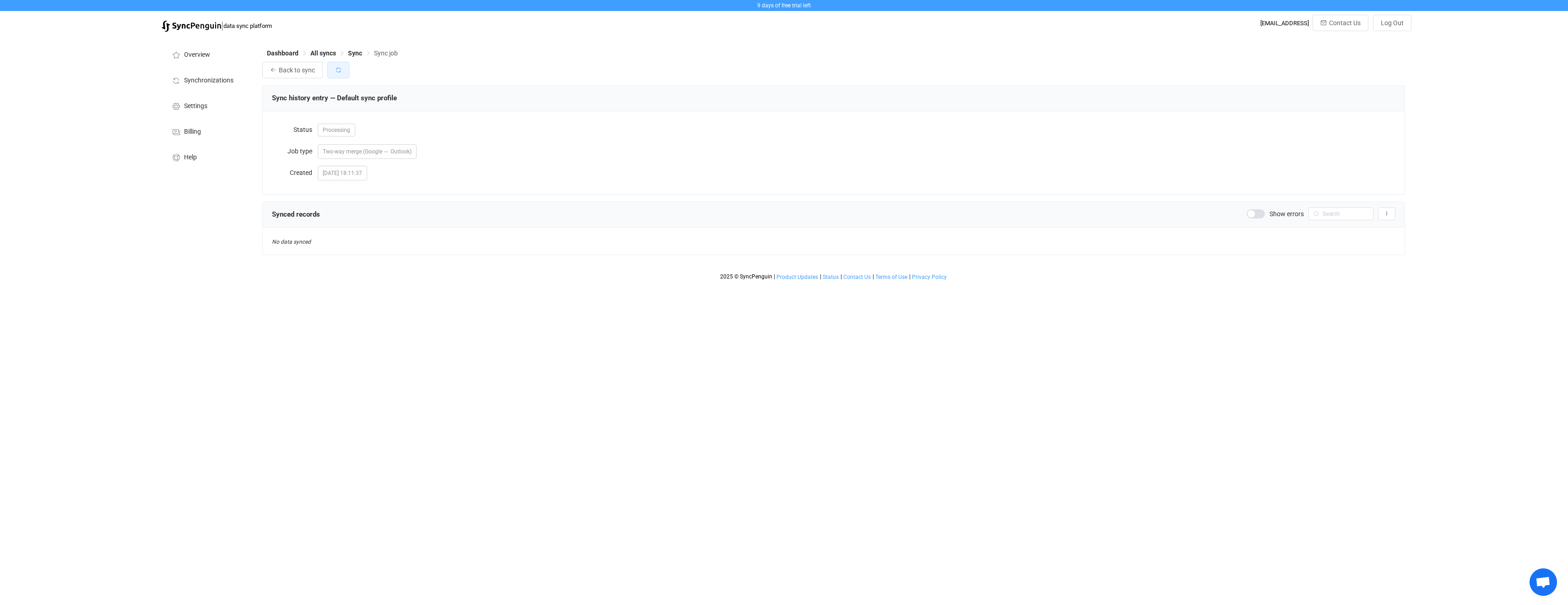
click at [331, 66] on button "button" at bounding box center [338, 70] width 22 height 16
click at [365, 54] on icon "Breadcrumb" at bounding box center [368, 53] width 7 height 7
click at [349, 51] on span "Sync" at bounding box center [355, 53] width 14 height 7
type input "2 hours"
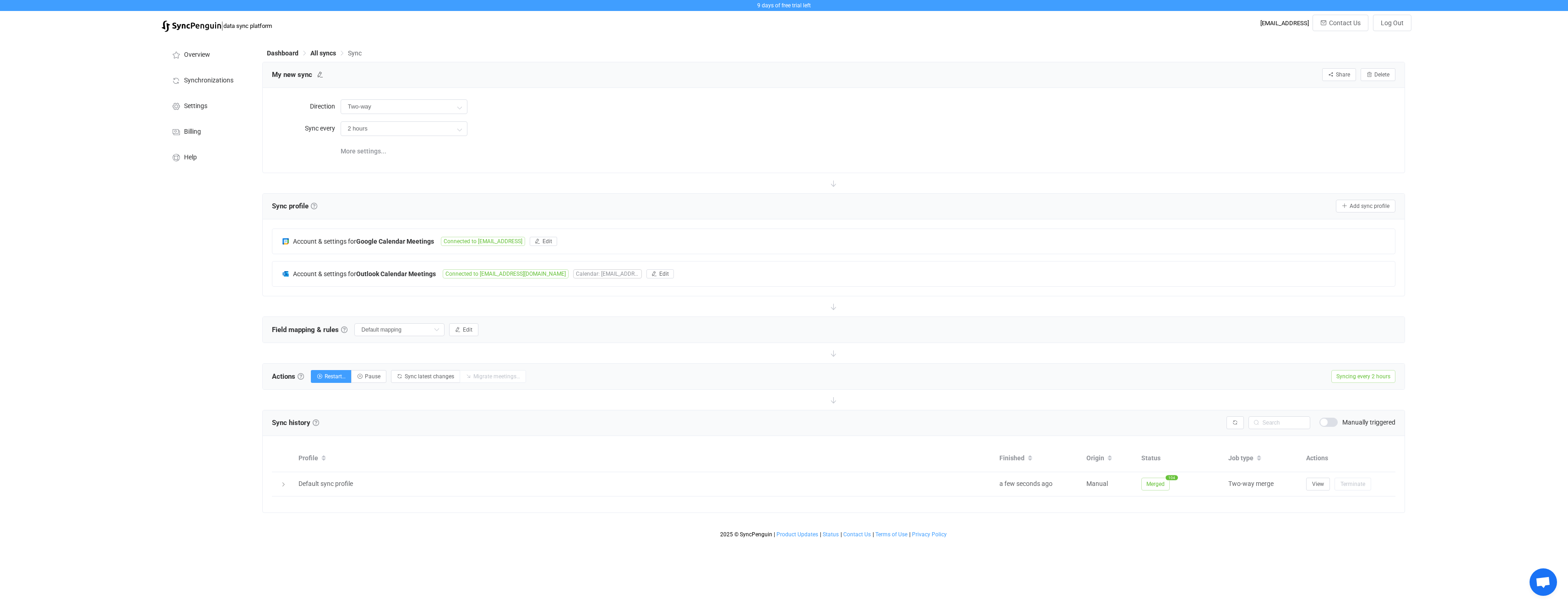
click at [136, 293] on div "9 days of free trial left | data sync platform it-procurement@daedalean.ai Cont…" at bounding box center [784, 271] width 1568 height 542
click at [1209, 422] on span "1 issue" at bounding box center [1212, 422] width 21 height 7
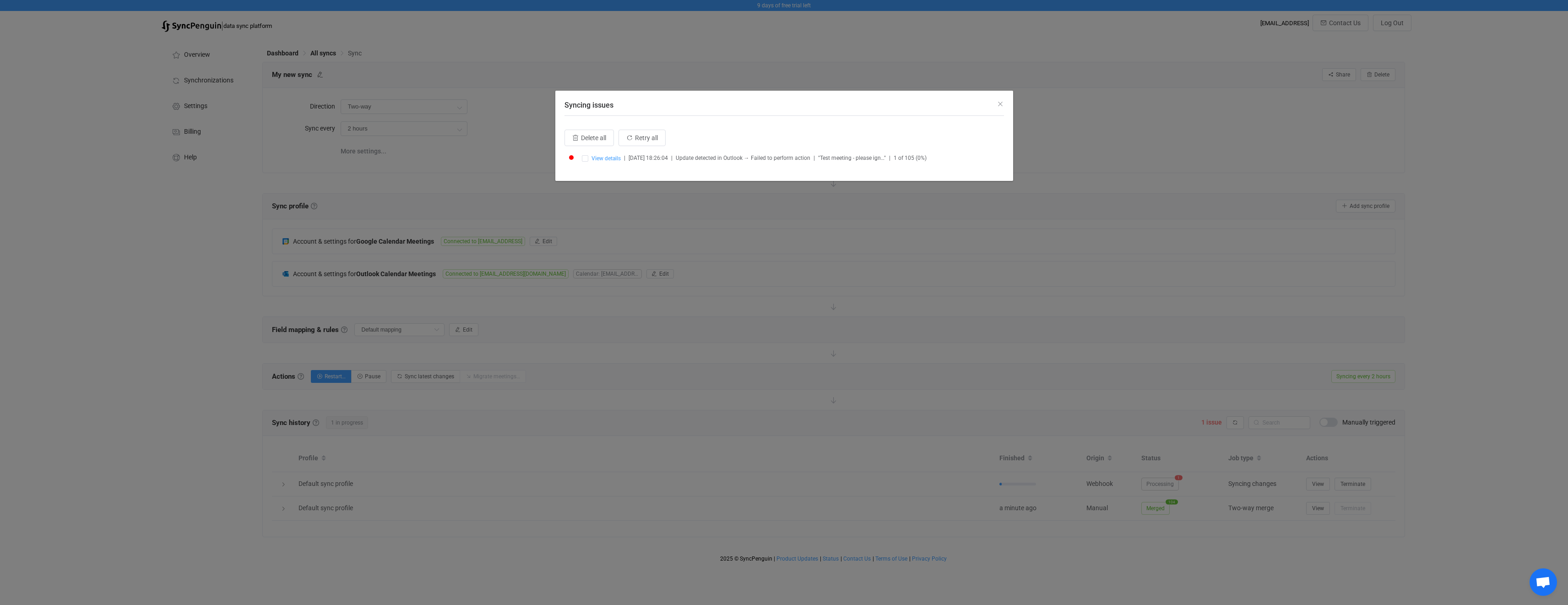
click at [605, 157] on span "View details" at bounding box center [606, 158] width 29 height 7
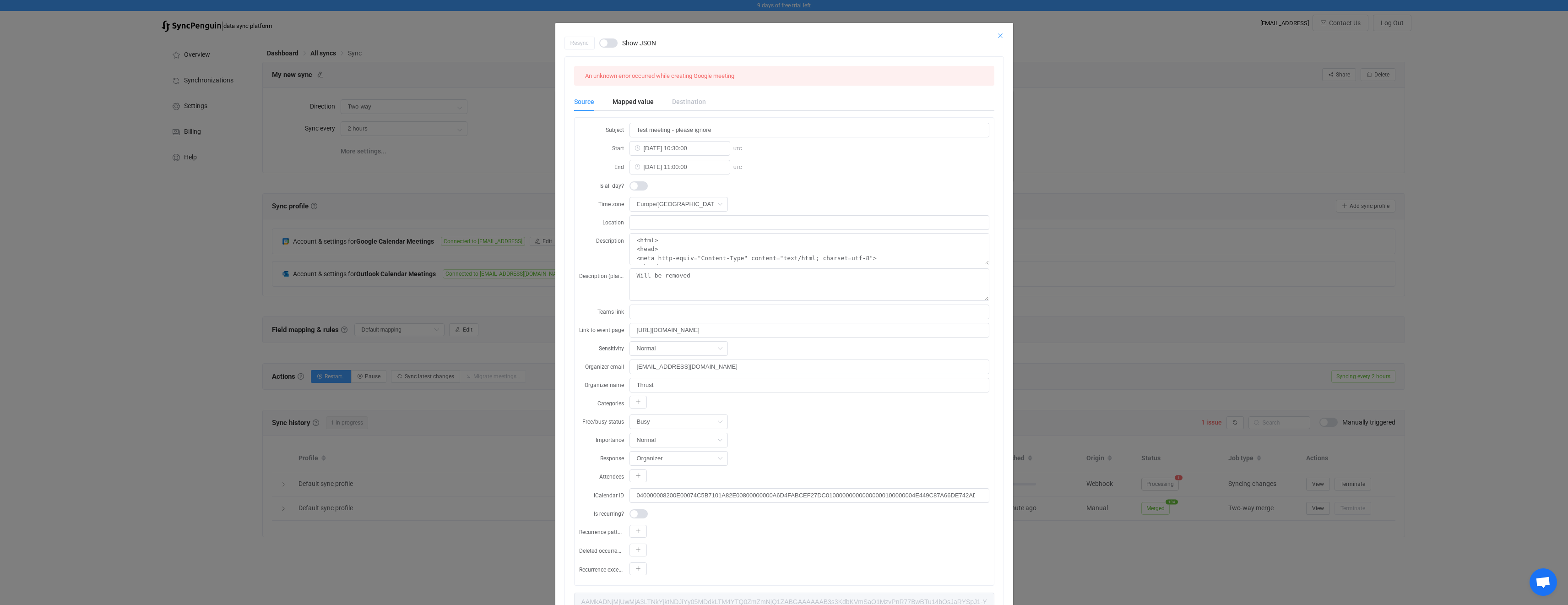
click at [996, 35] on icon "Close" at bounding box center [1000, 36] width 7 height 7
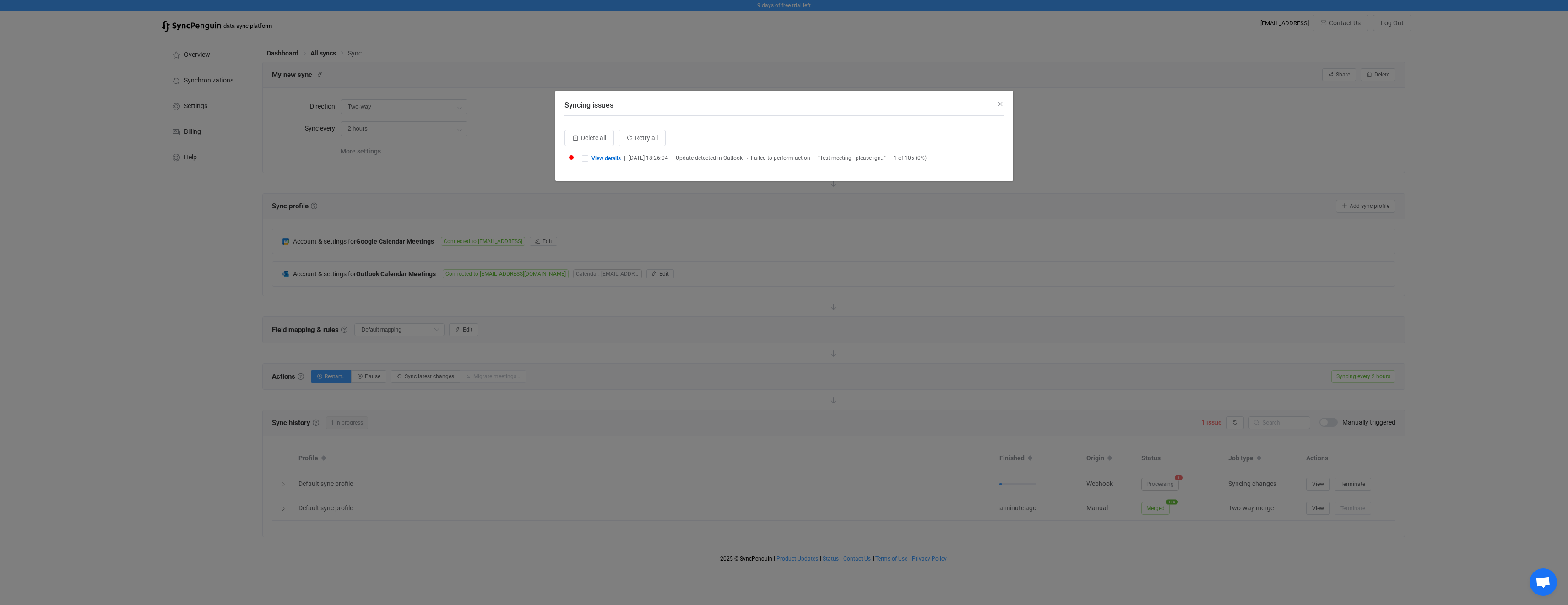
click at [177, 362] on div "Syncing issues Delete all Retry all View details | 2025-09-17 18:26:04 | Update…" at bounding box center [784, 302] width 1568 height 605
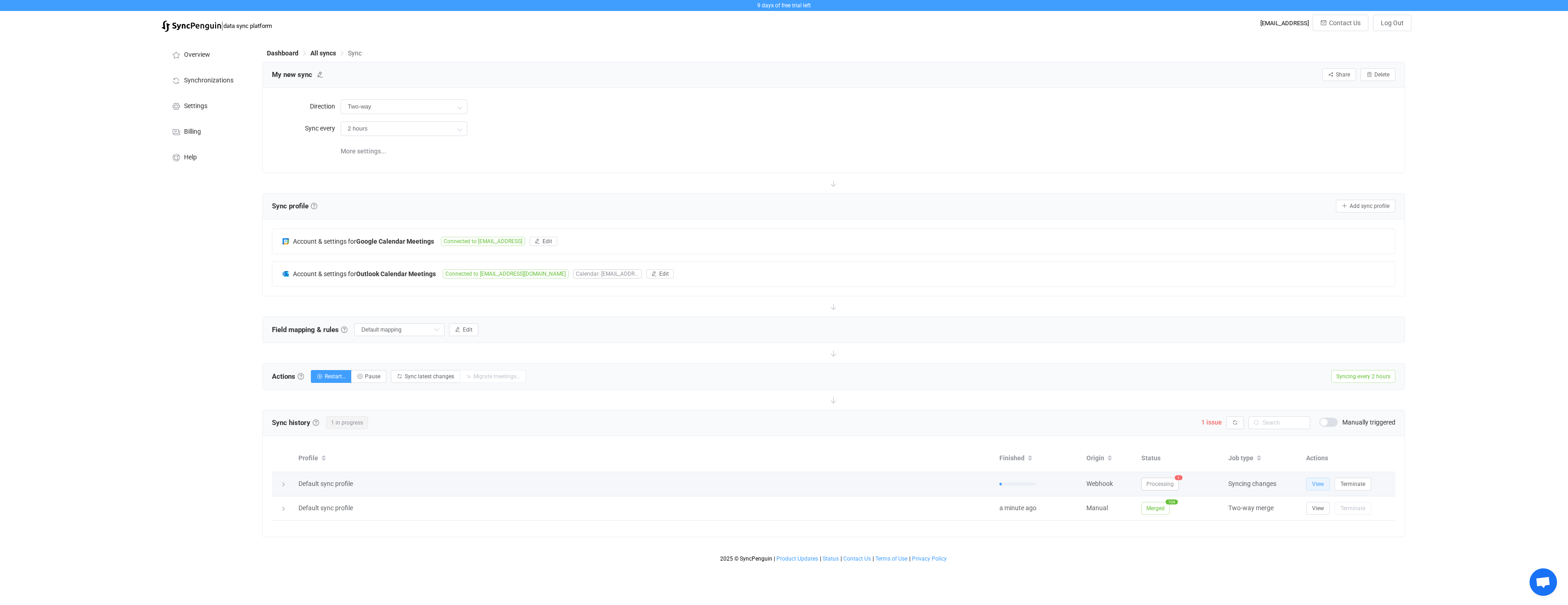
click at [1319, 483] on span "View" at bounding box center [1318, 484] width 12 height 7
click at [1182, 487] on span "Changes applied" at bounding box center [1167, 483] width 52 height 13
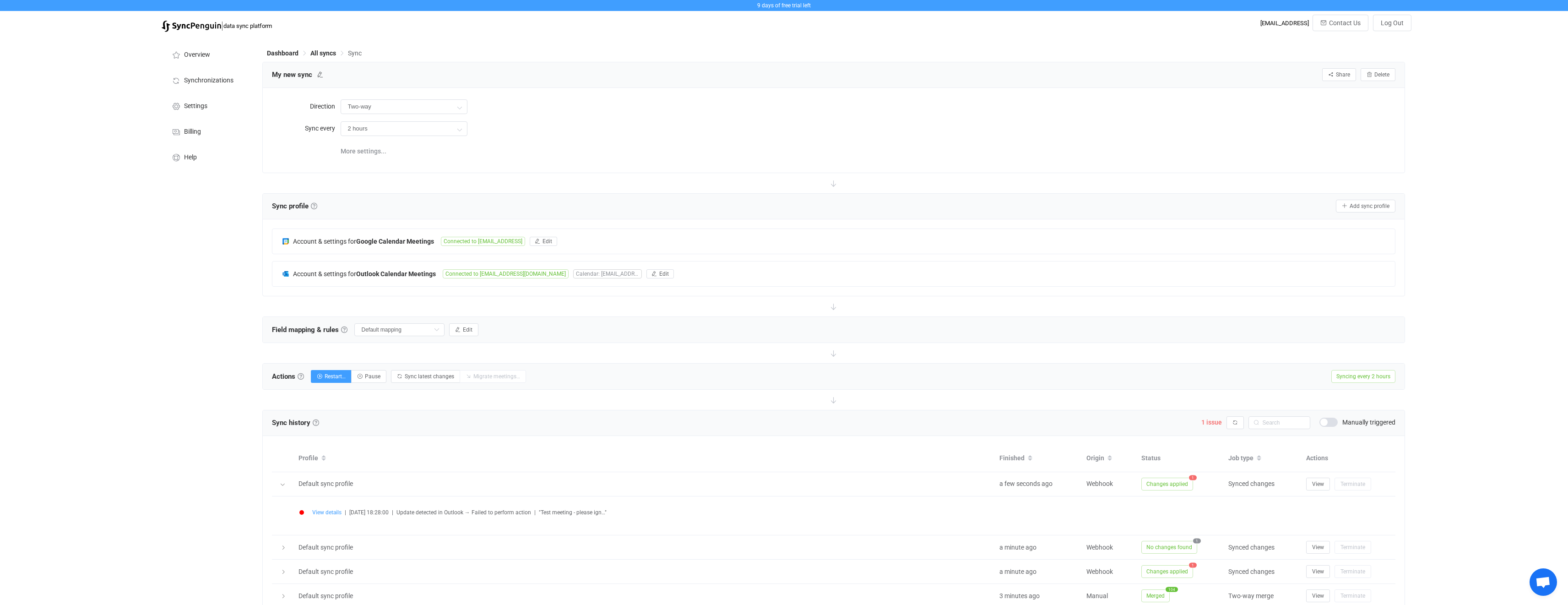
click at [319, 514] on span "View details" at bounding box center [327, 512] width 29 height 7
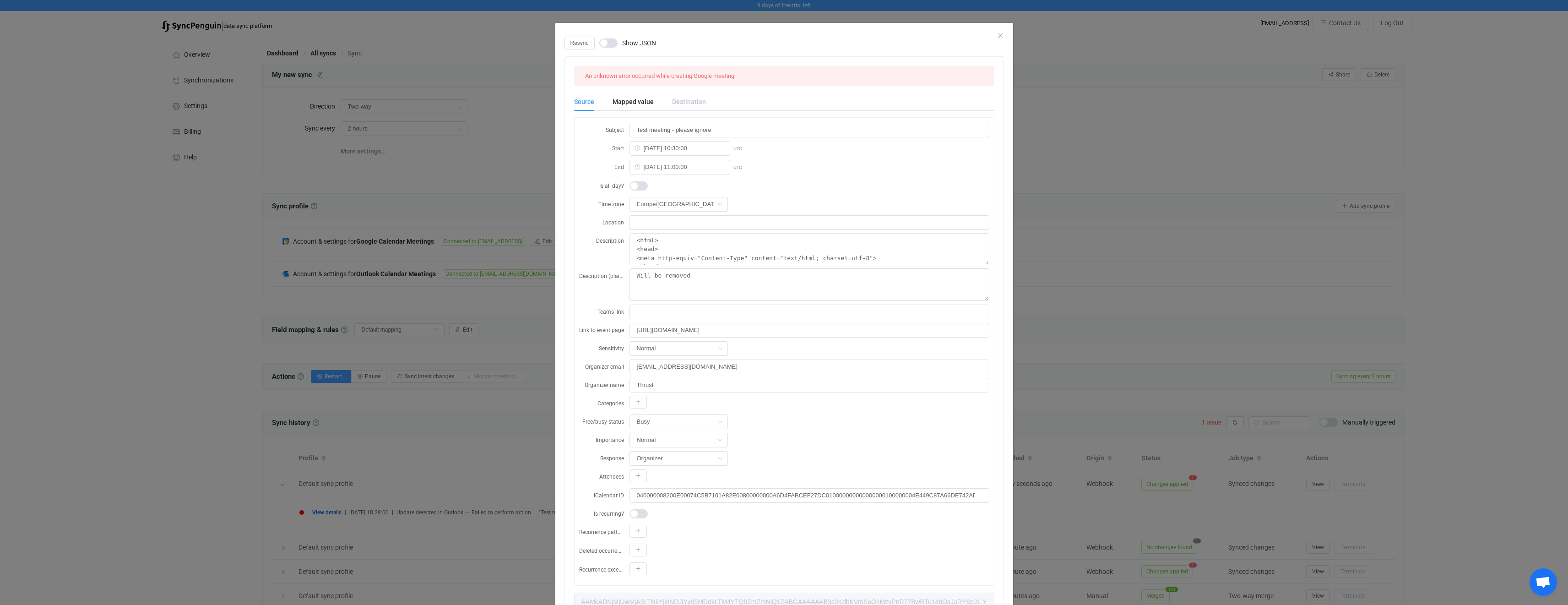
click at [702, 79] on div "An unknown error occurred while creating Google meeting" at bounding box center [659, 75] width 156 height 12
click at [999, 38] on div "Resync Show JSON" at bounding box center [784, 43] width 439 height 13
click at [1002, 32] on div "dialog" at bounding box center [784, 30] width 458 height 14
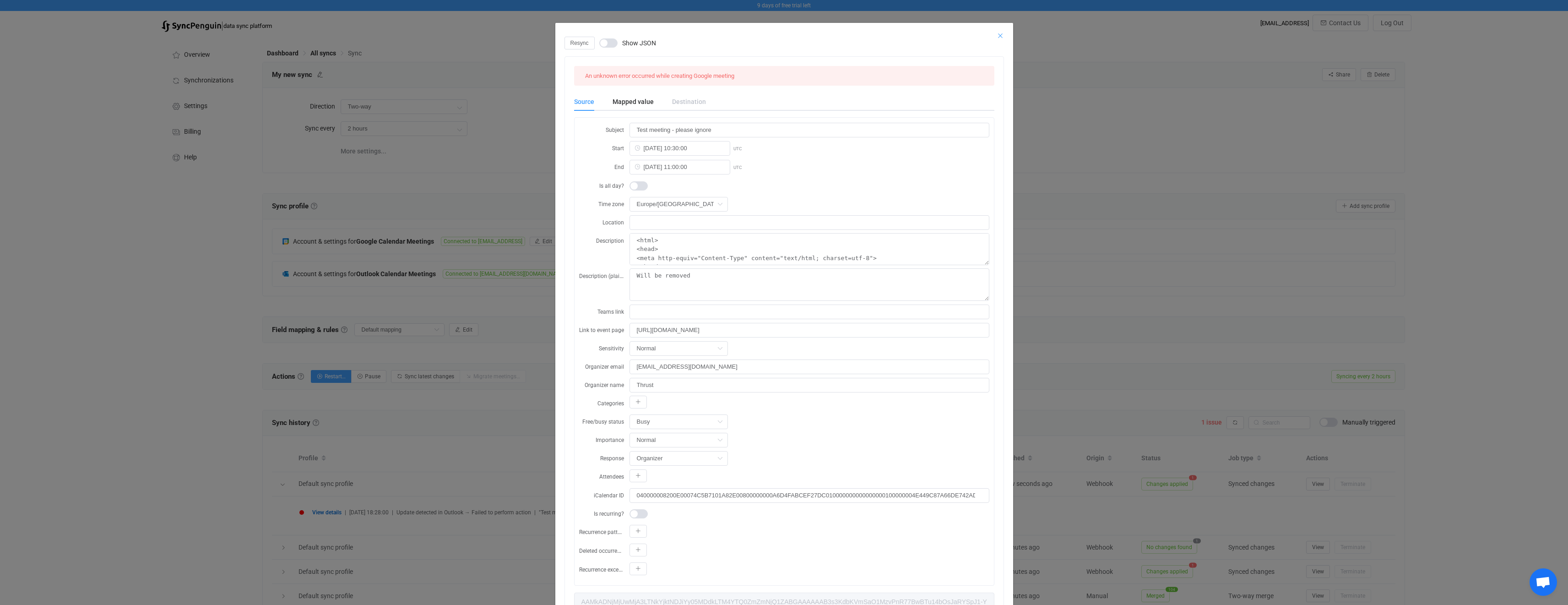
click at [996, 32] on icon "Close" at bounding box center [1000, 36] width 7 height 7
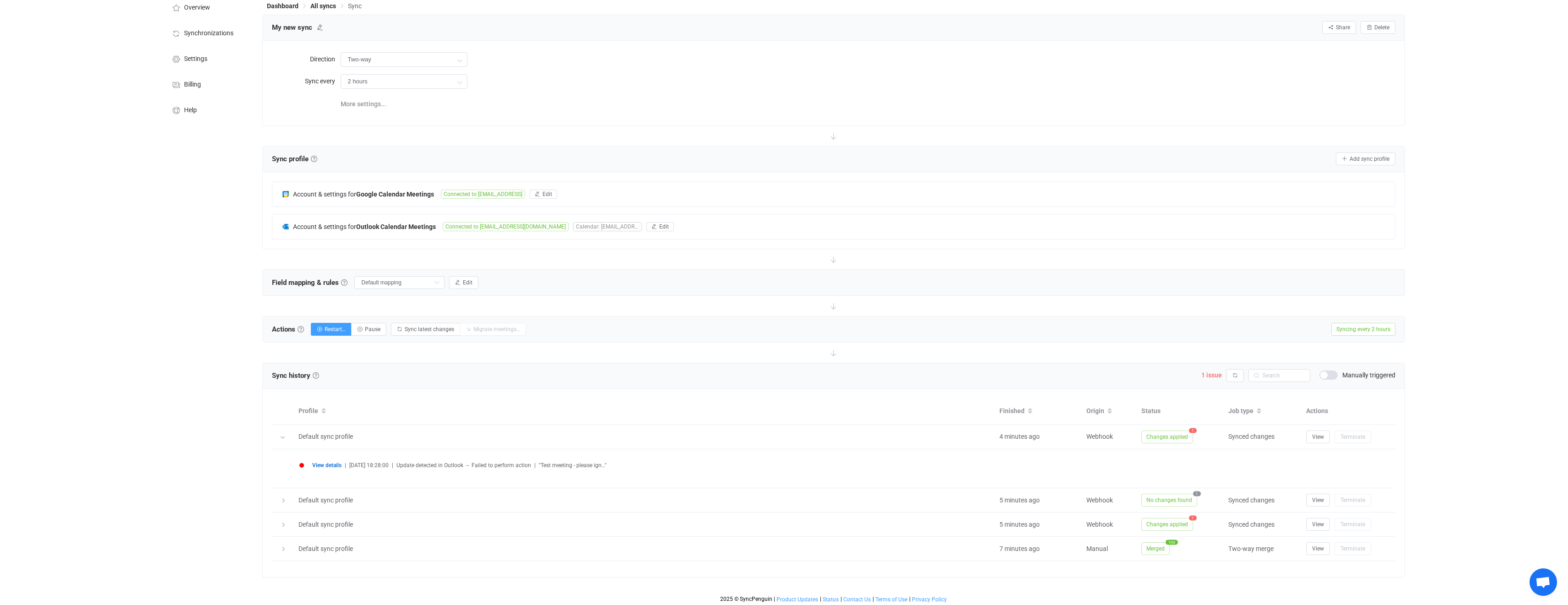
scroll to position [49, 0]
click at [430, 278] on input "Default mapping" at bounding box center [399, 280] width 90 height 13
click at [468, 275] on button "Edit" at bounding box center [464, 280] width 29 height 13
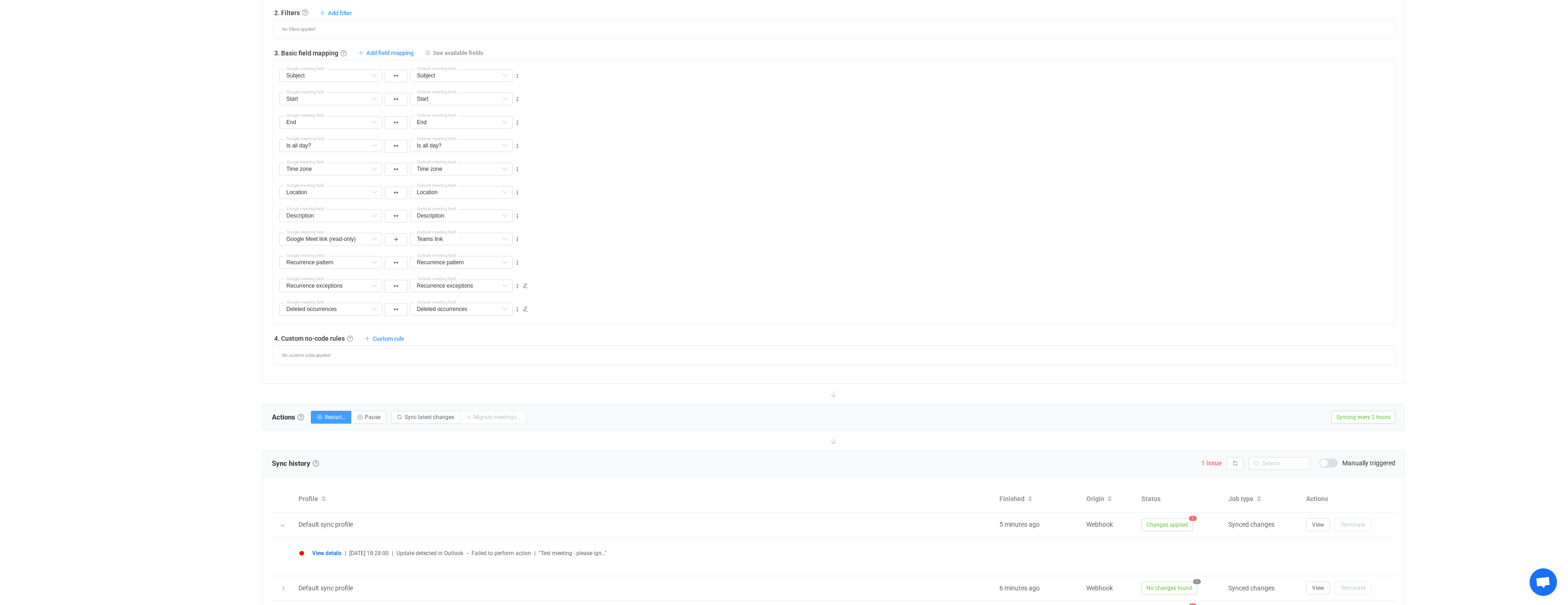
scroll to position [558, 0]
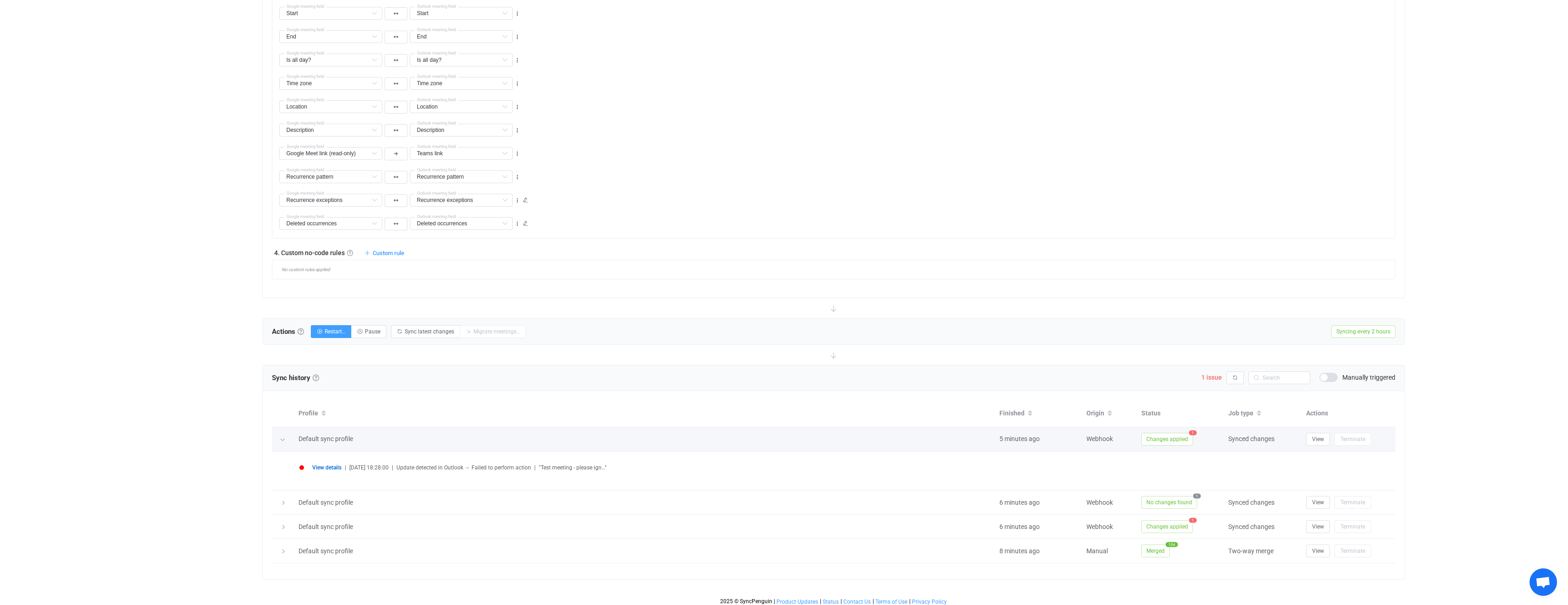
click at [284, 439] on icon at bounding box center [282, 439] width 5 height 5
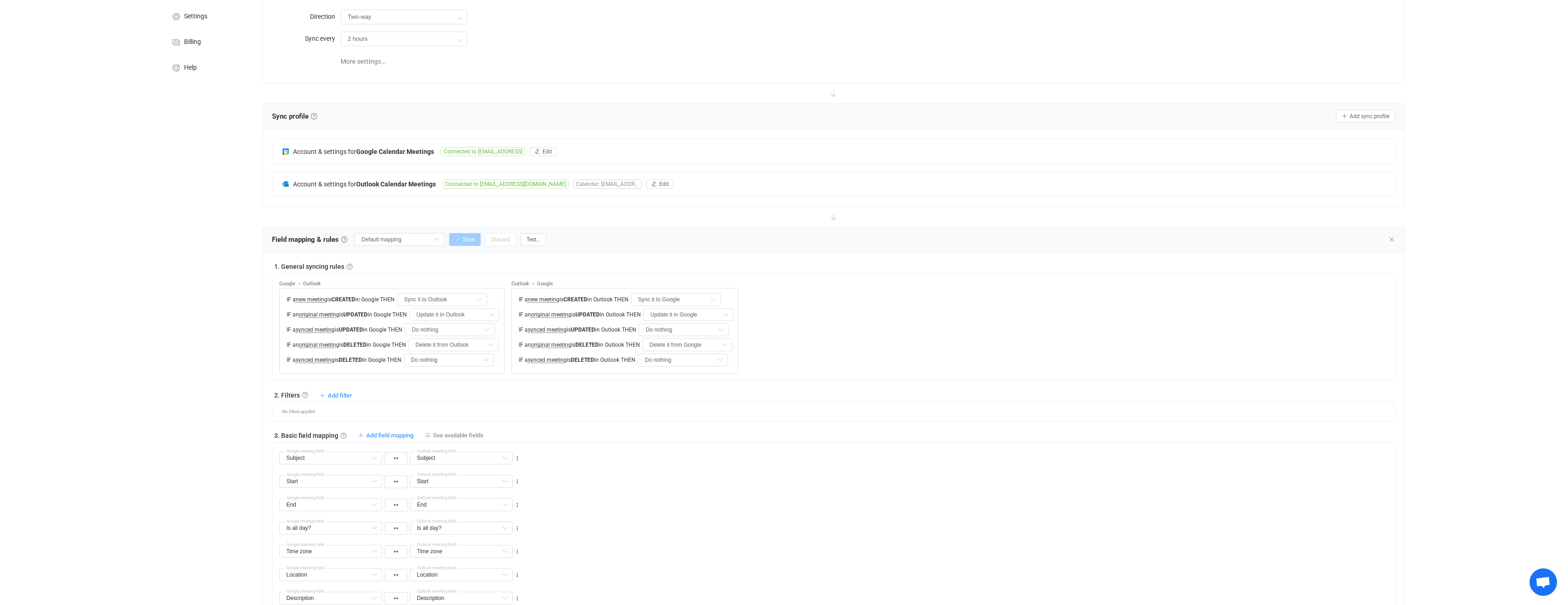
scroll to position [63, 0]
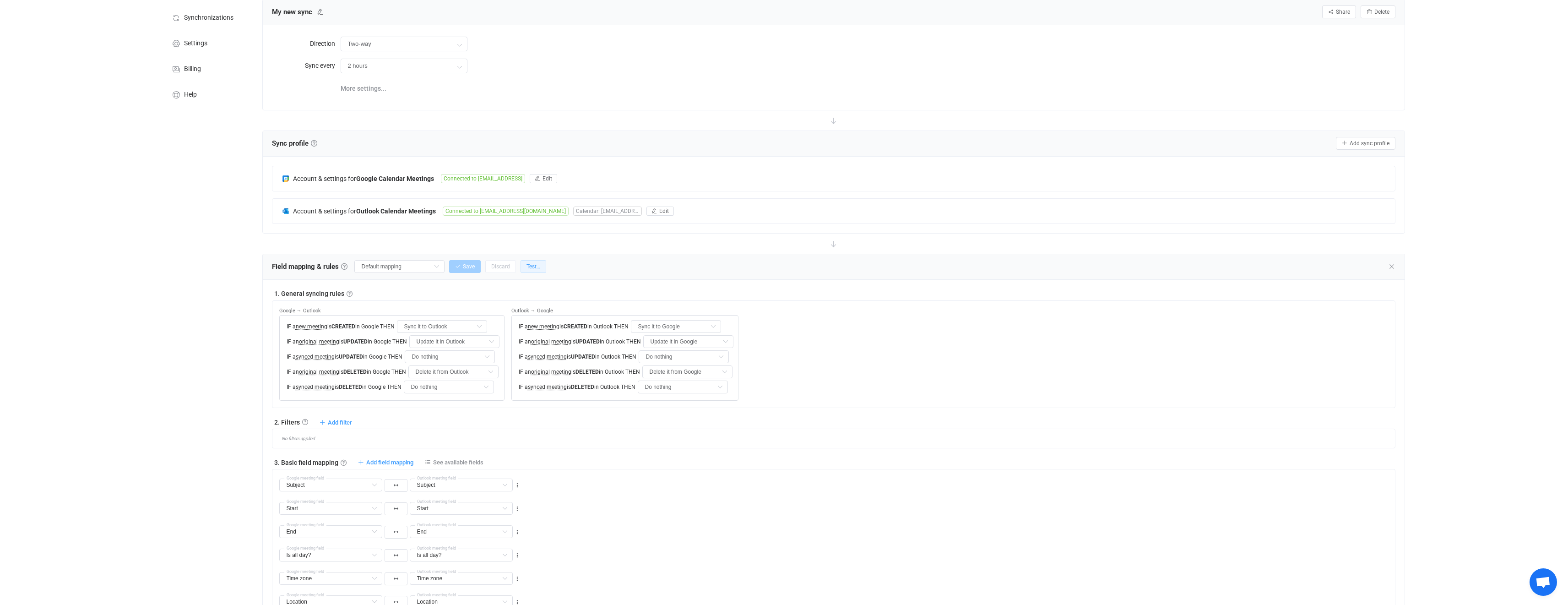
click at [535, 264] on span "Test…" at bounding box center [533, 266] width 14 height 7
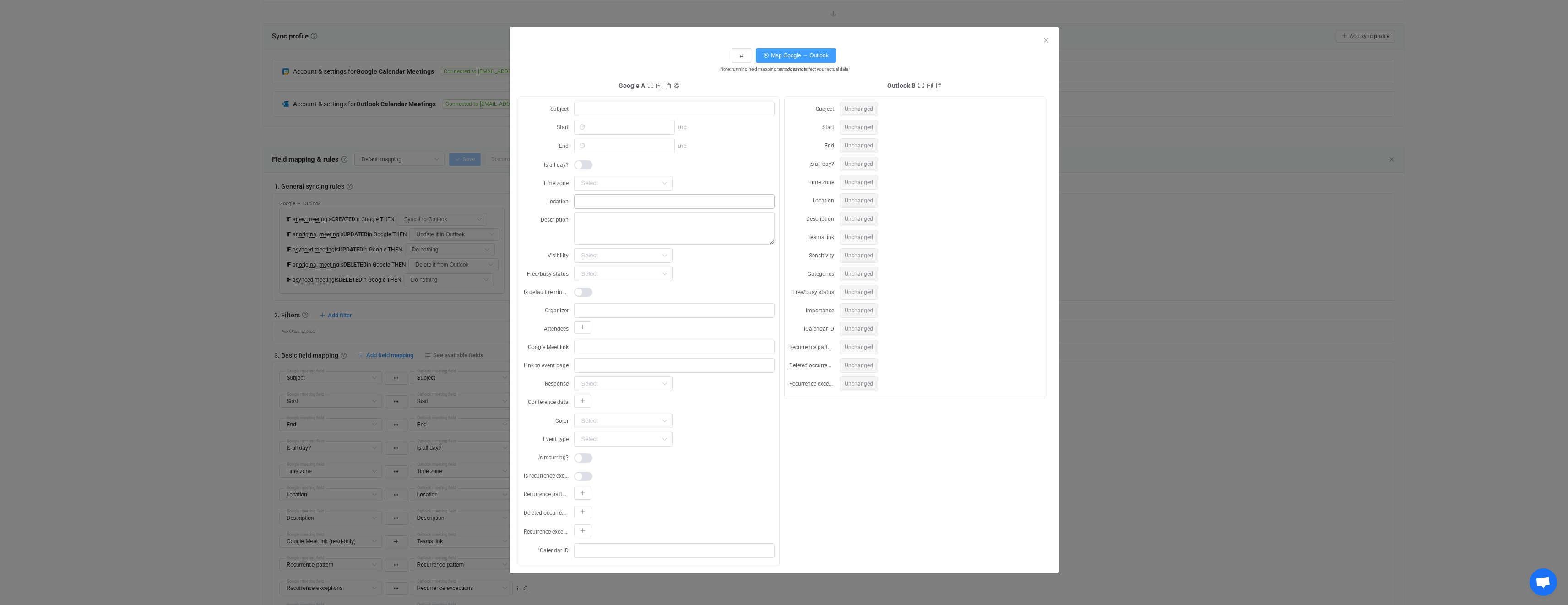
scroll to position [21, 0]
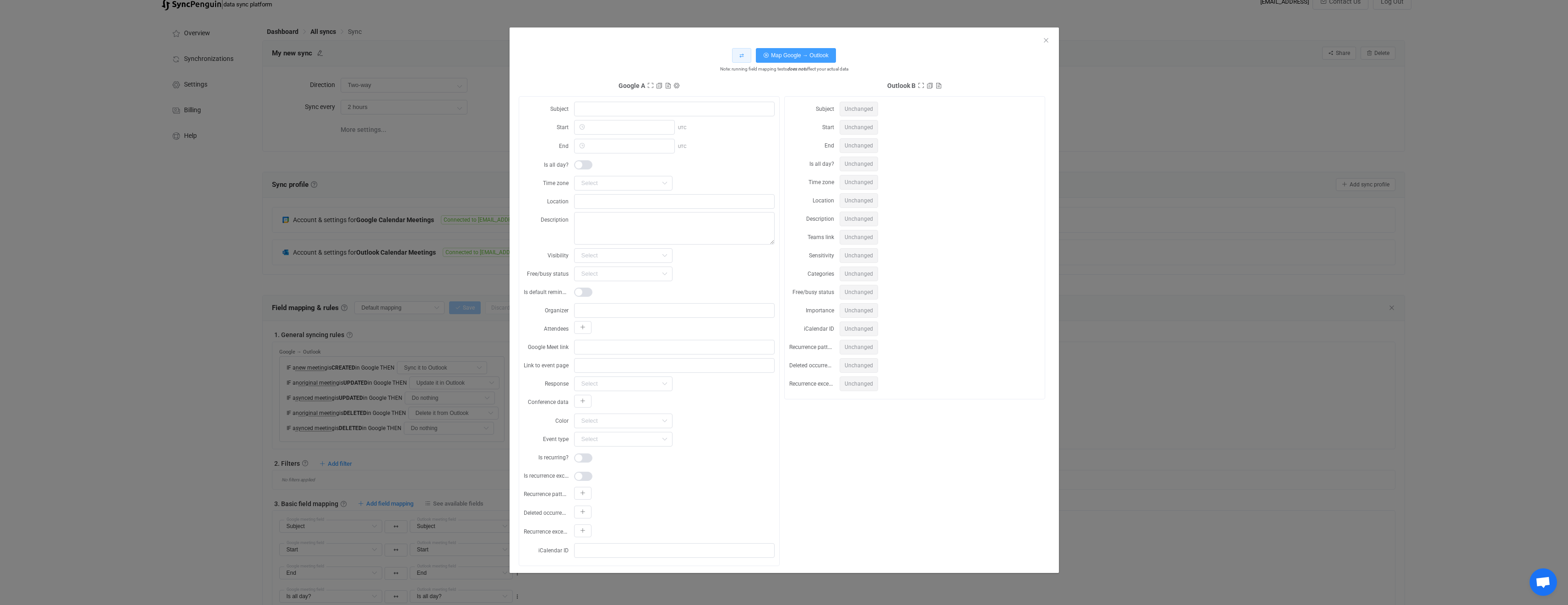
click at [747, 57] on button "⇄" at bounding box center [742, 55] width 19 height 15
click at [686, 104] on input "dialog" at bounding box center [674, 109] width 200 height 15
type input "Hi"
click at [649, 131] on input "dialog" at bounding box center [624, 127] width 100 height 15
click at [664, 253] on span "18" at bounding box center [668, 250] width 11 height 11
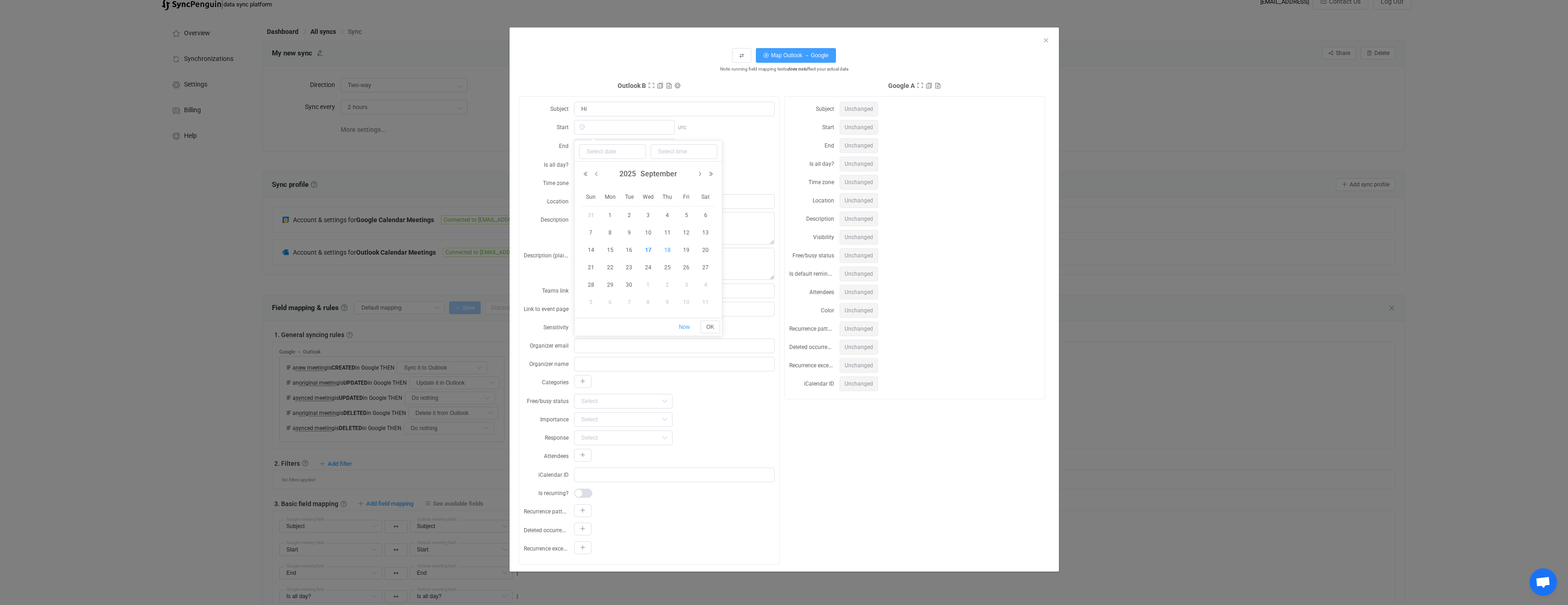
type input "2025-09-18 00:00:00"
type input "2025-09-18"
type input "00:00:00"
click at [736, 126] on div "2025-09-18 00:00:00 UTC" at bounding box center [674, 127] width 200 height 16
click at [606, 144] on input "dialog" at bounding box center [624, 146] width 100 height 15
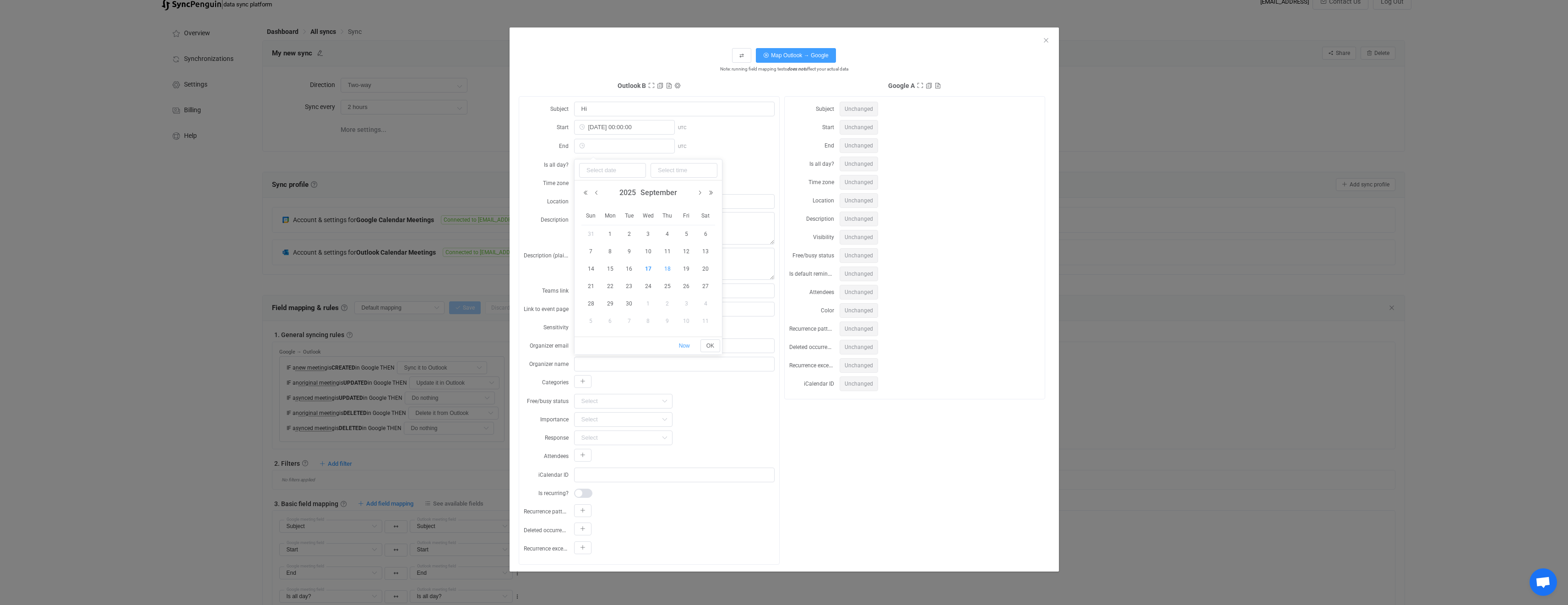
click at [667, 270] on span "18" at bounding box center [668, 268] width 11 height 11
type input "2025-09-18 00:00:00"
type input "2025-09-18"
type input "00:00:00"
click at [671, 171] on input "00:00:00" at bounding box center [684, 170] width 67 height 15
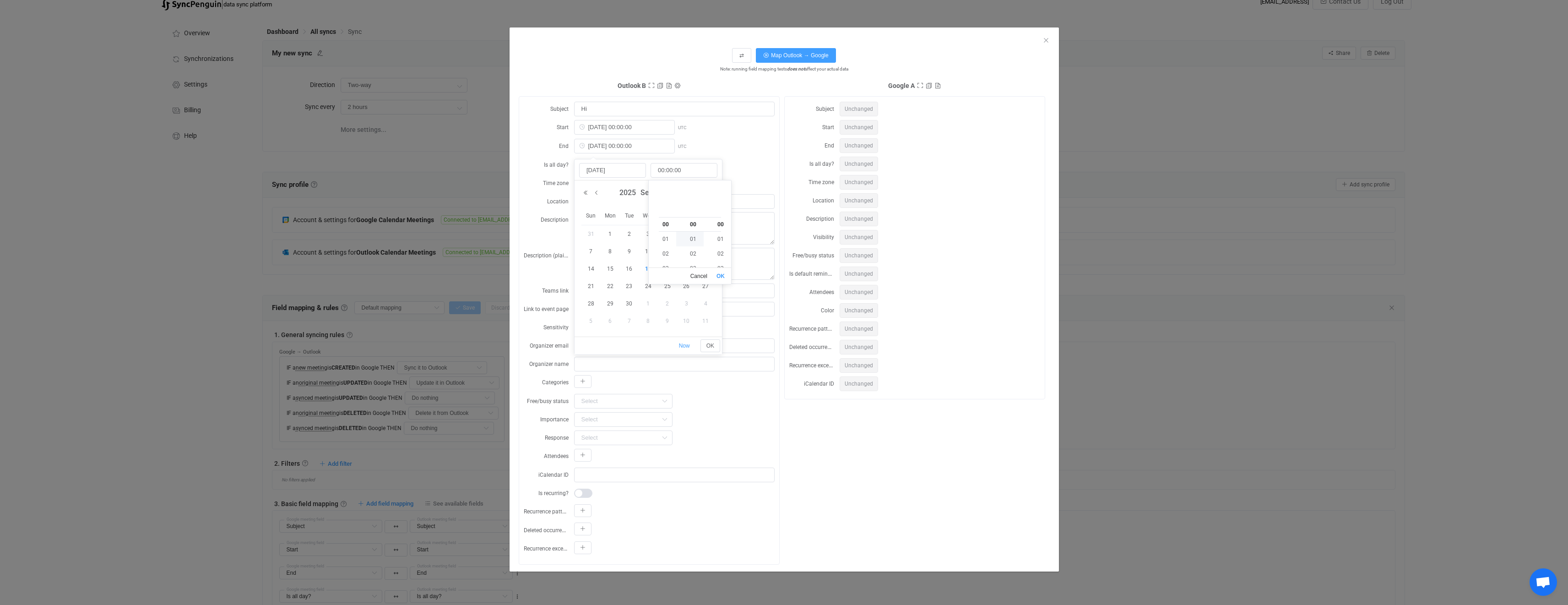
click at [688, 242] on li "01" at bounding box center [693, 239] width 34 height 15
type input "2025-09-18 00:01:00"
type input "00:01:00"
click at [755, 173] on form "Subject Hi Start 2025-09-18 00:00:00 UTC End 2025-09-18 00:01:00 UTC Is all day…" at bounding box center [649, 329] width 251 height 455
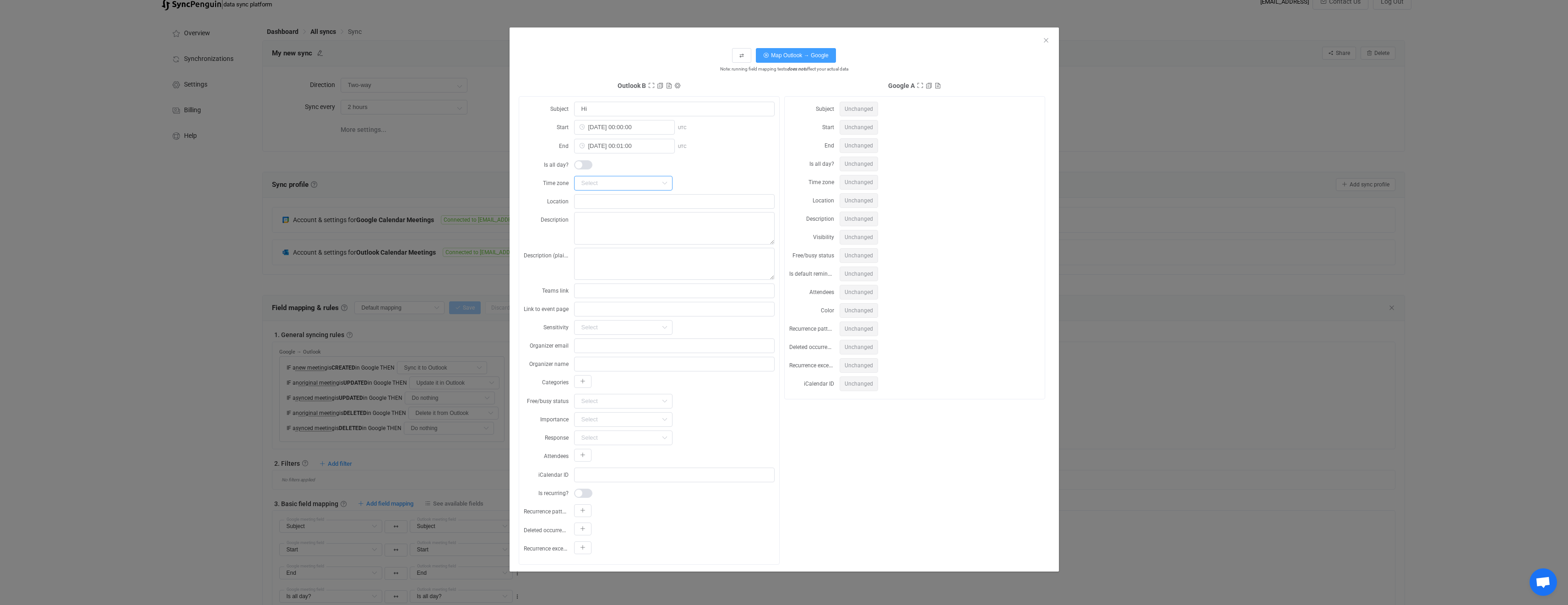
click at [615, 186] on input "dialog" at bounding box center [623, 183] width 99 height 15
click at [611, 202] on input "dialog" at bounding box center [674, 201] width 200 height 15
type input "Thrust"
click at [762, 169] on div "dialog" at bounding box center [674, 164] width 200 height 15
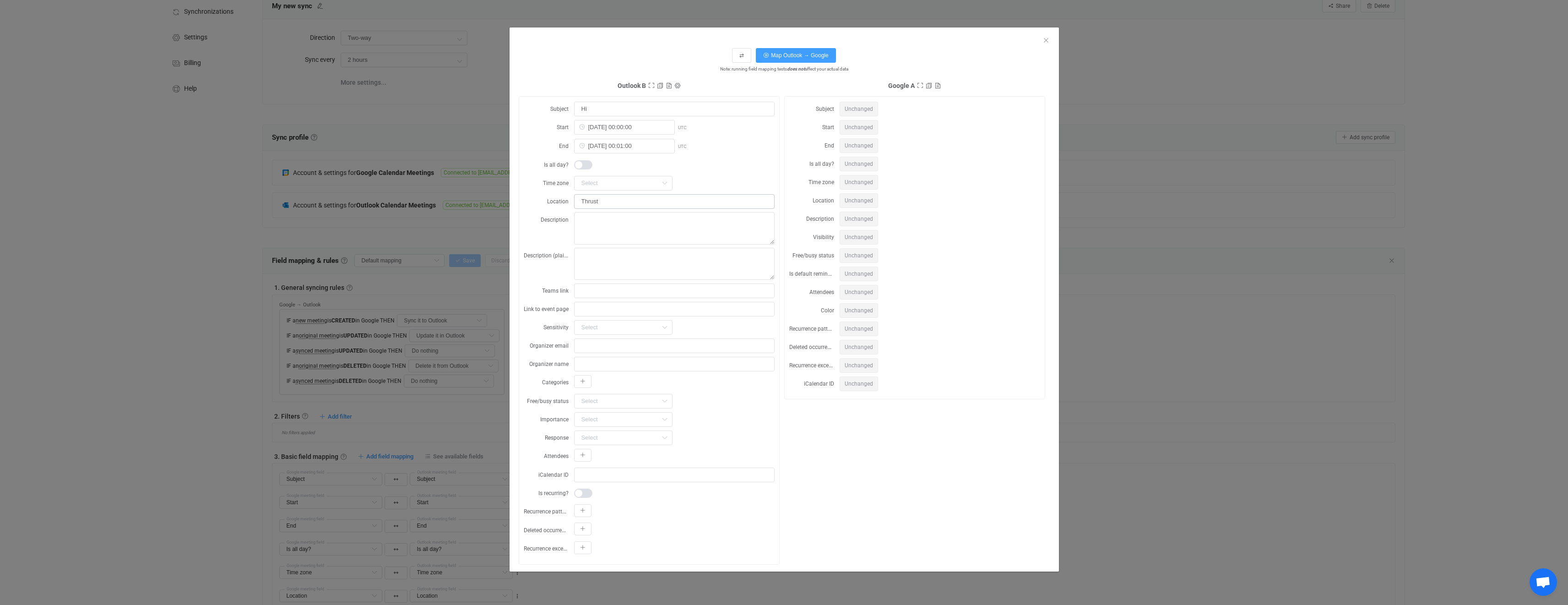
scroll to position [69, 0]
click at [786, 54] on span "Map Outlook → Google" at bounding box center [800, 55] width 57 height 7
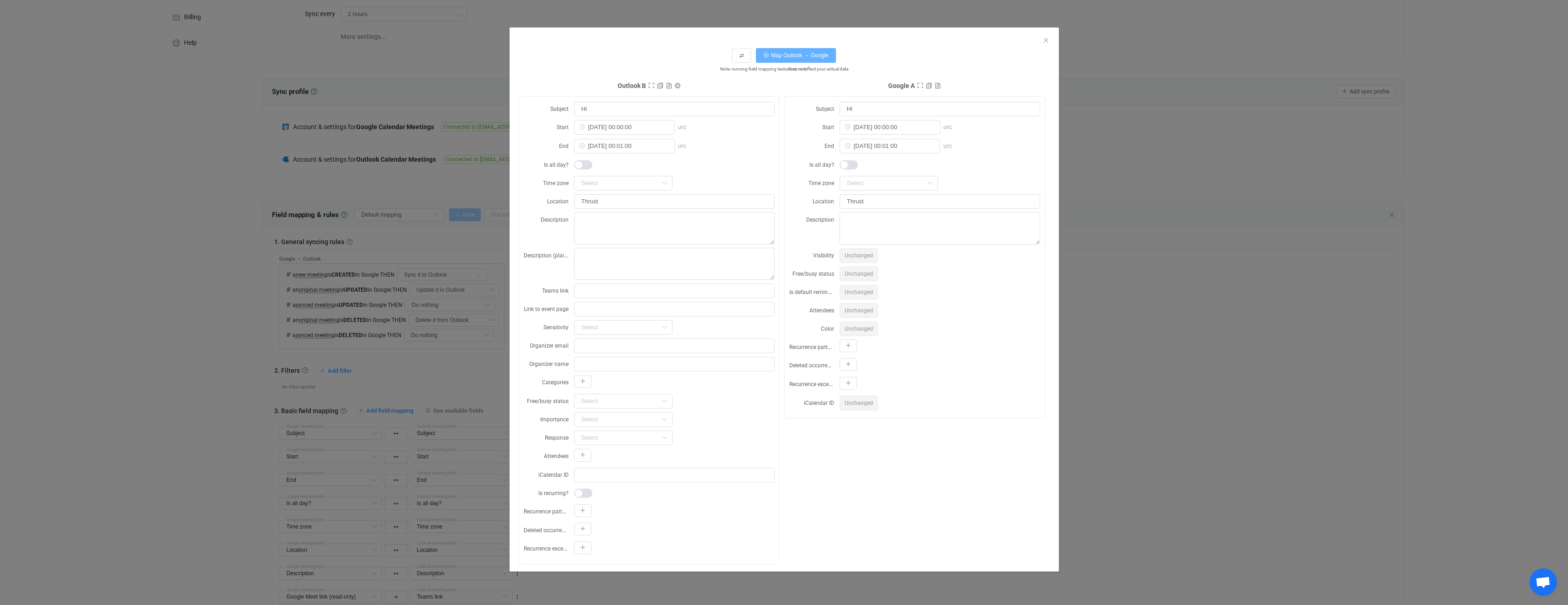
scroll to position [0, 0]
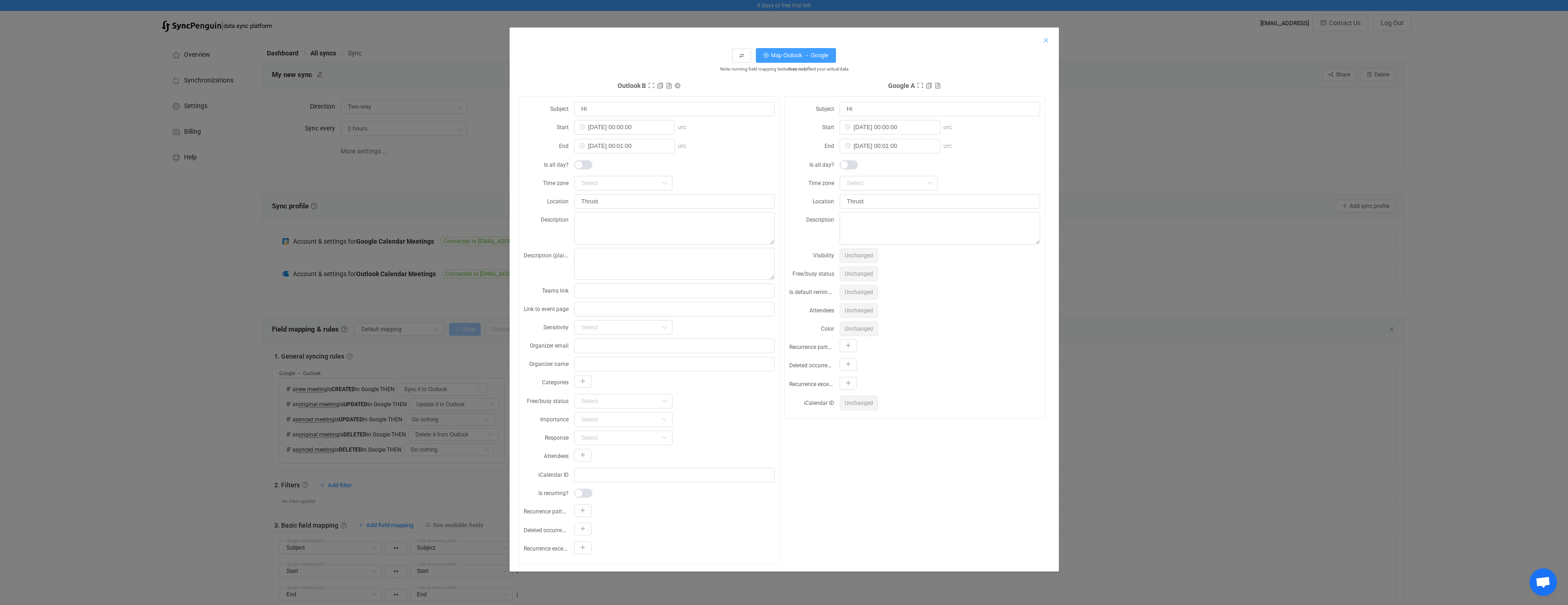
click at [1046, 42] on icon "Close" at bounding box center [1046, 40] width 7 height 7
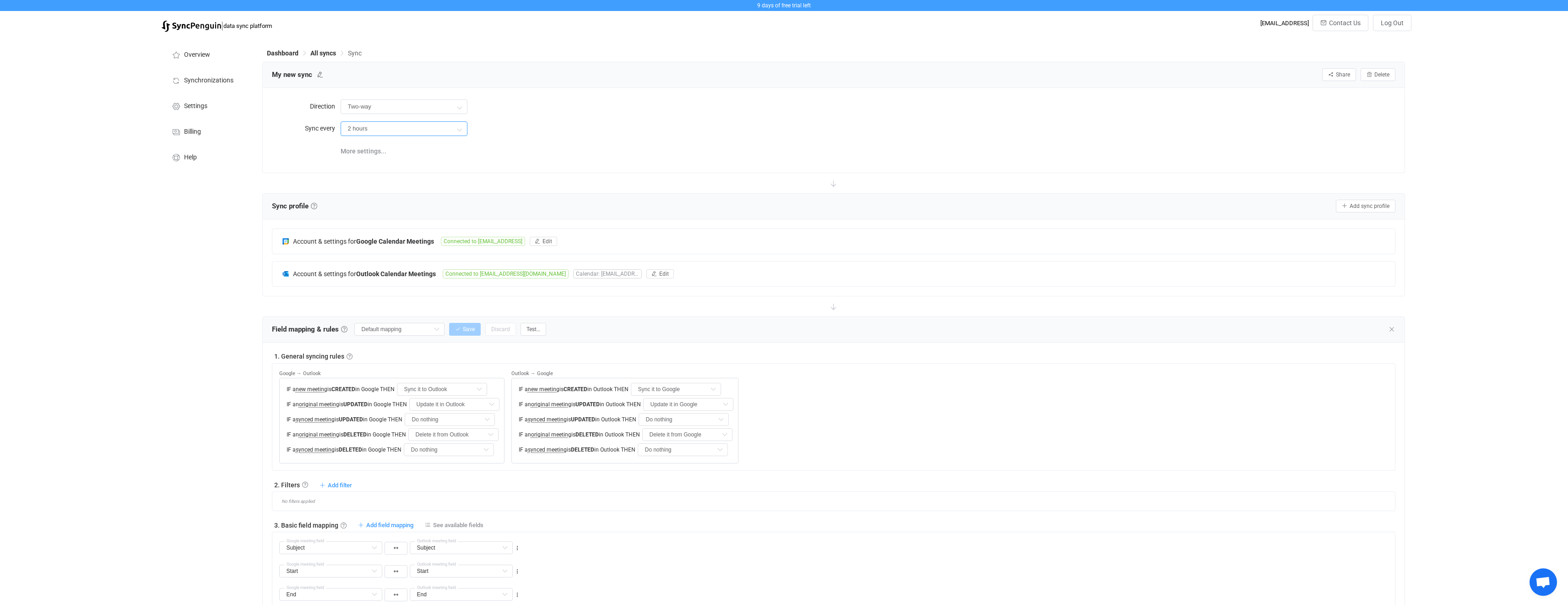
click at [387, 128] on input "2 hours" at bounding box center [404, 128] width 127 height 15
click at [383, 239] on li "4 hours" at bounding box center [407, 233] width 133 height 16
type input "4 hours"
click at [170, 287] on div "Overview Synchronizations Settings Billing Help" at bounding box center [207, 582] width 100 height 1091
click at [317, 75] on icon at bounding box center [320, 74] width 7 height 7
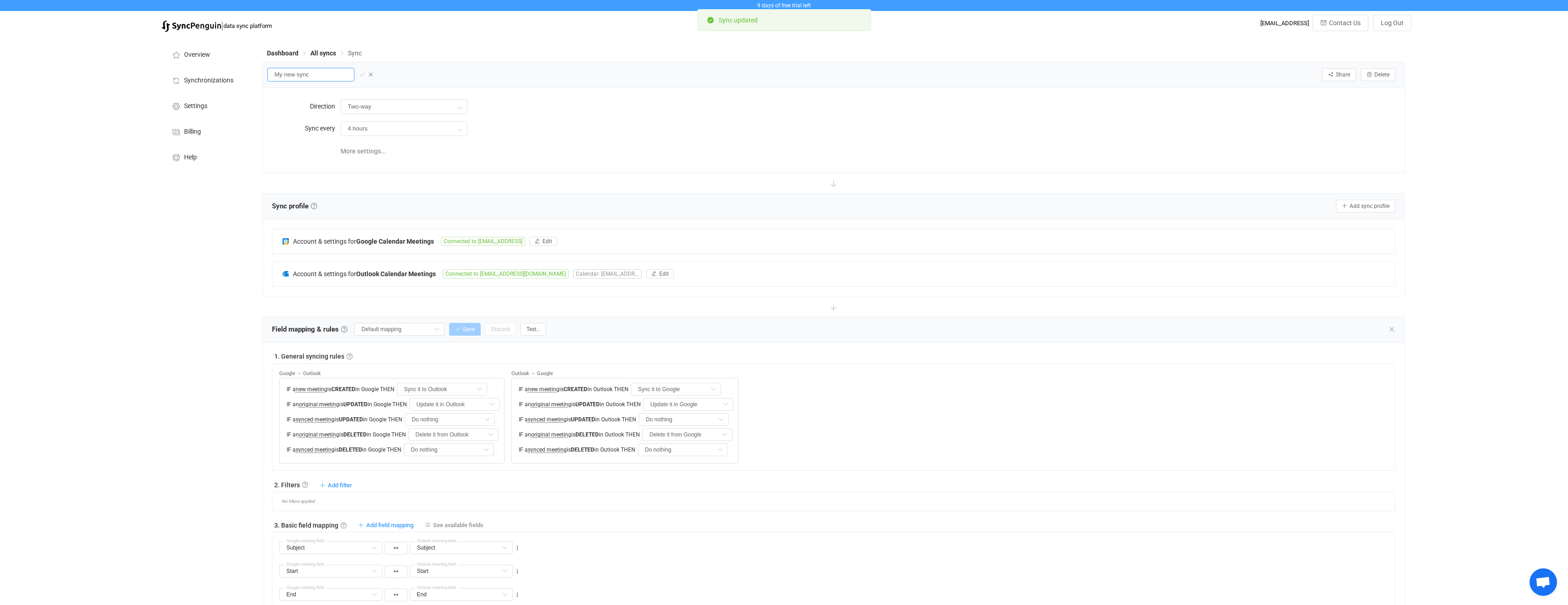
click at [316, 76] on input "My new sync" at bounding box center [310, 74] width 87 height 14
type input "Thrust: DDLN - DSTN"
click at [365, 77] on icon at bounding box center [362, 74] width 7 height 7
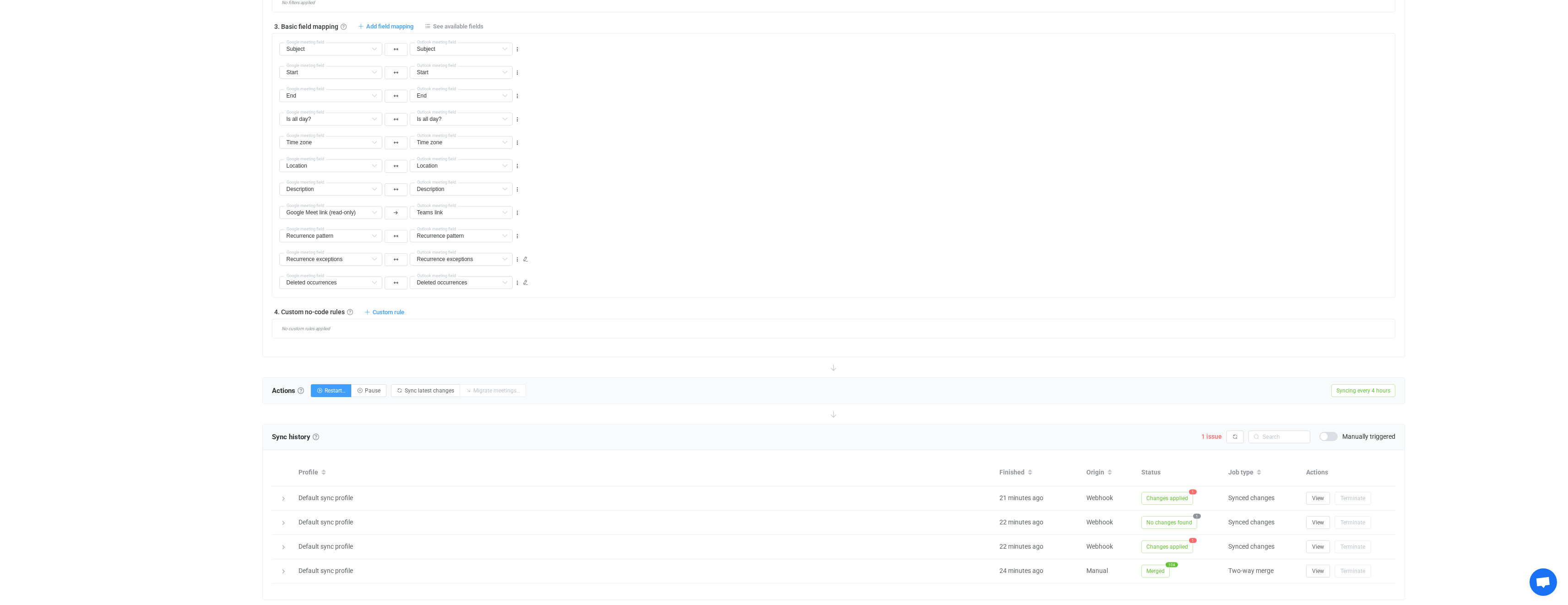
scroll to position [523, 0]
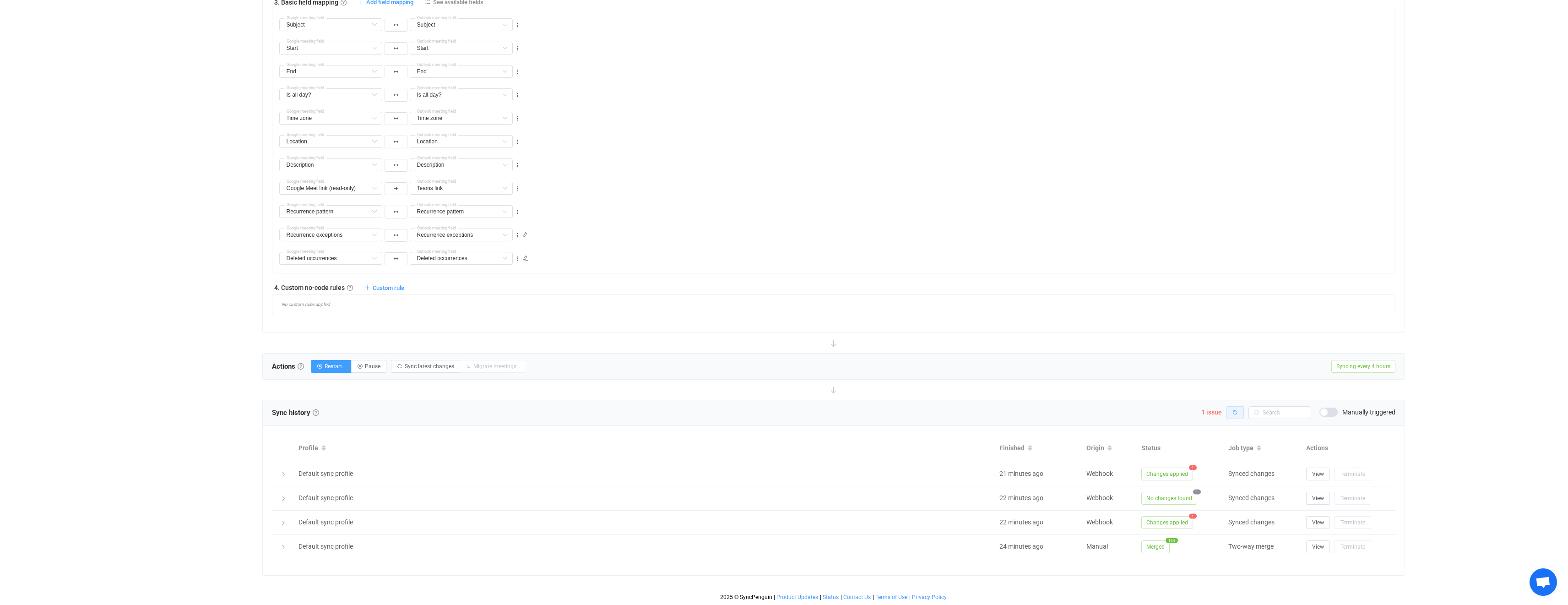
click at [1234, 414] on icon "button" at bounding box center [1235, 412] width 5 height 5
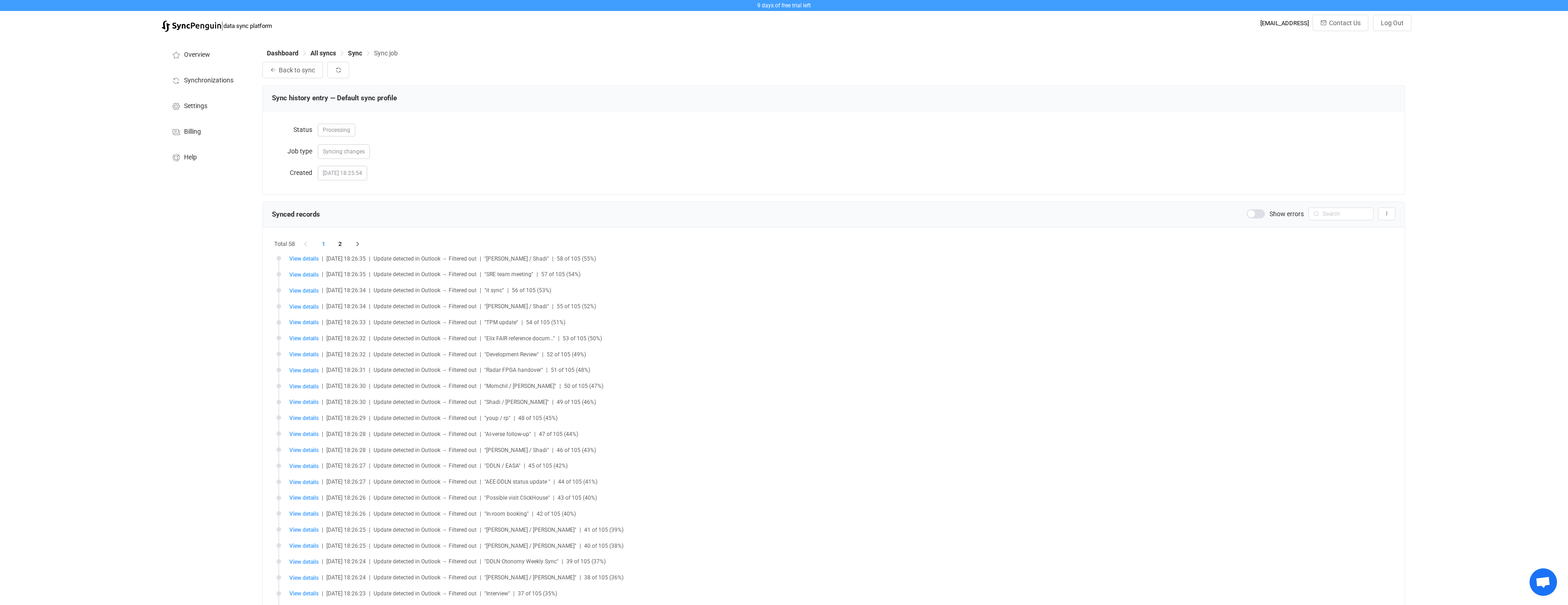
click at [322, 242] on li "1" at bounding box center [323, 243] width 16 height 13
click at [359, 246] on icon "button" at bounding box center [358, 243] width 9 height 5
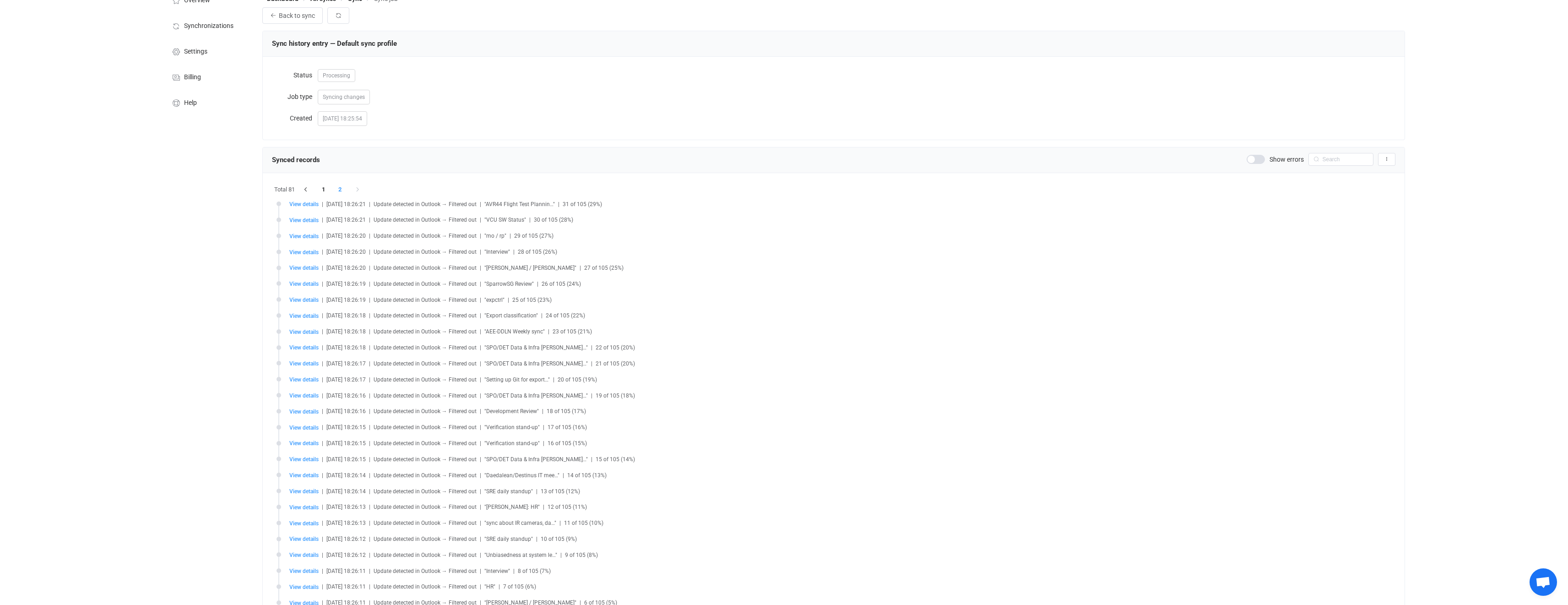
scroll to position [185, 0]
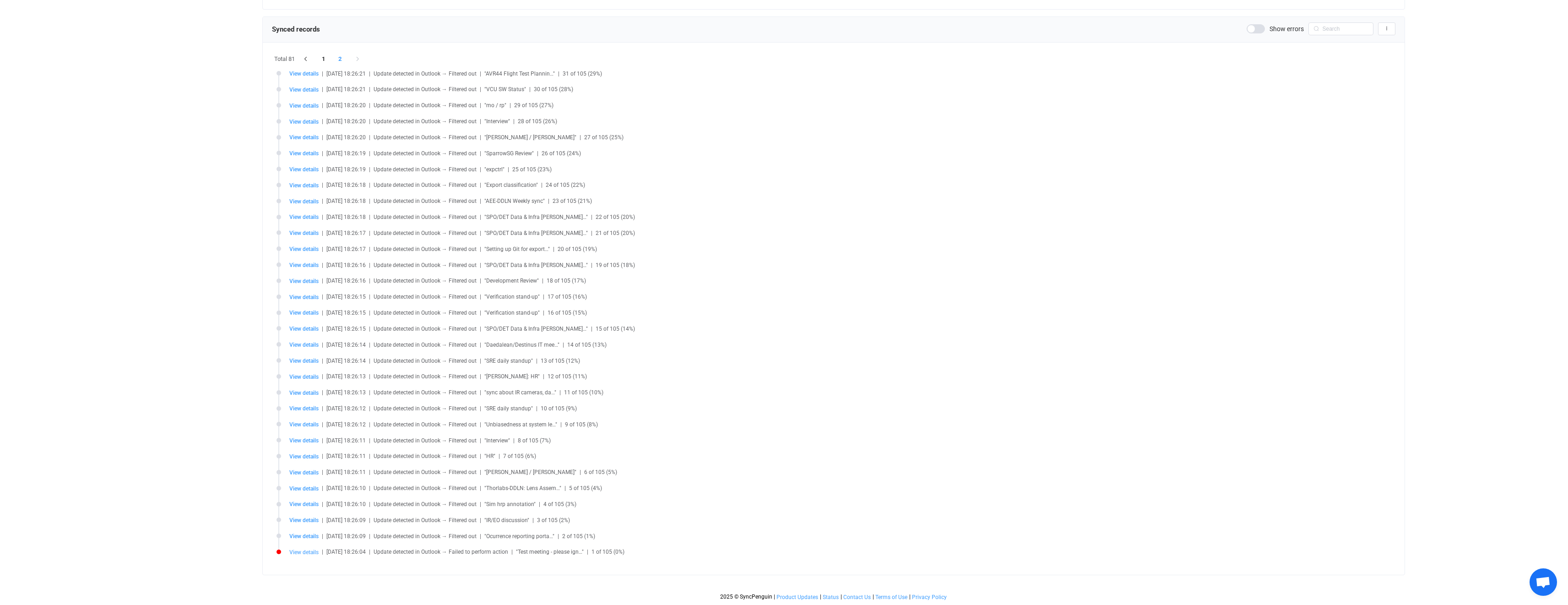
click at [297, 553] on span "View details" at bounding box center [304, 552] width 29 height 7
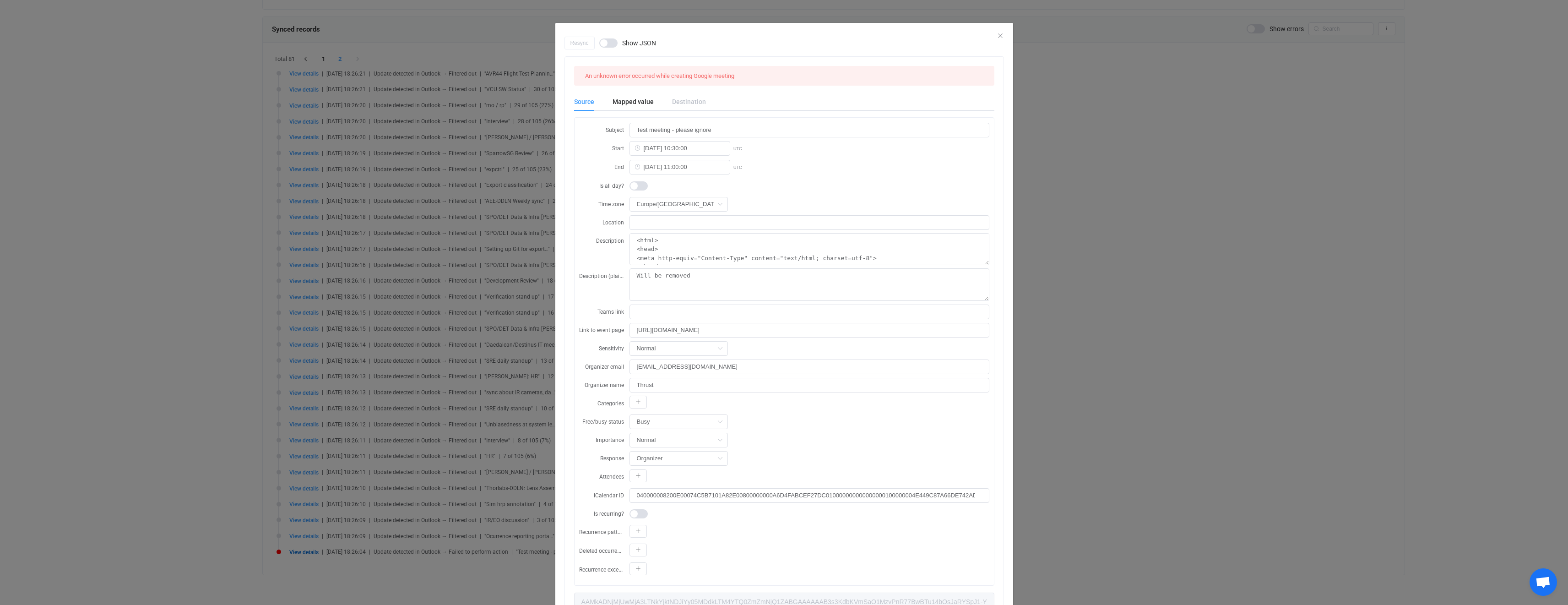
click at [681, 104] on div "Destination" at bounding box center [684, 102] width 43 height 18
click at [620, 99] on div "Mapped value" at bounding box center [633, 102] width 60 height 18
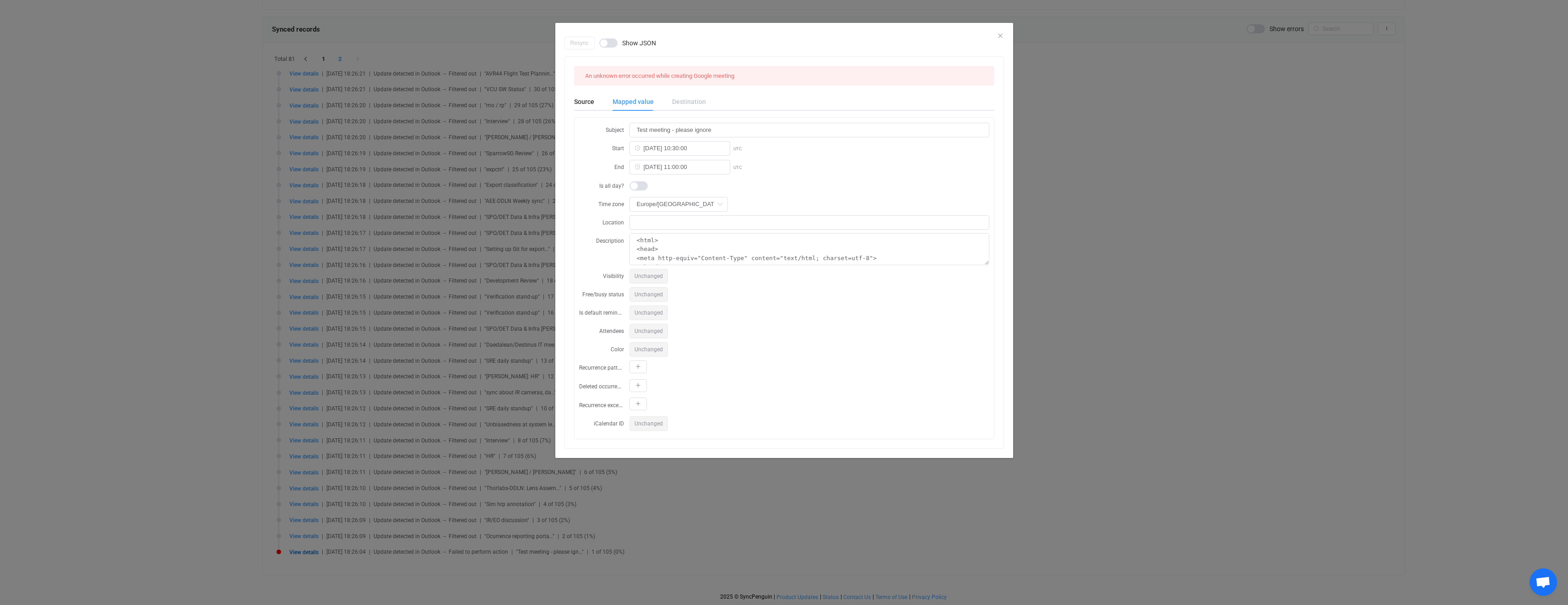
click at [180, 334] on div "Resync Show JSON An unknown error occurred while creating Google meeting Source…" at bounding box center [784, 302] width 1568 height 605
